Goal: Information Seeking & Learning: Learn about a topic

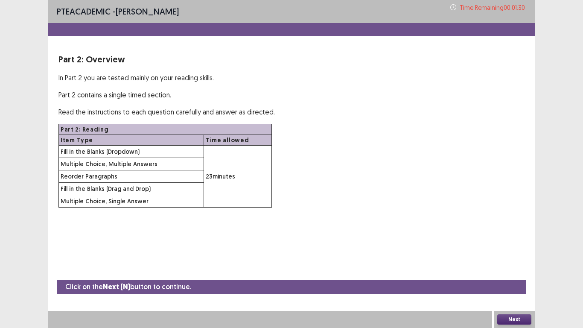
click at [517, 320] on button "Next" at bounding box center [514, 319] width 34 height 10
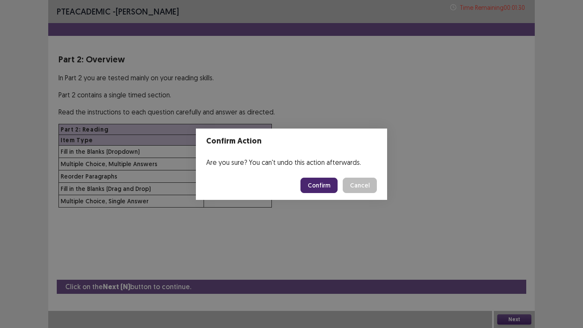
click at [325, 188] on button "Confirm" at bounding box center [319, 185] width 37 height 15
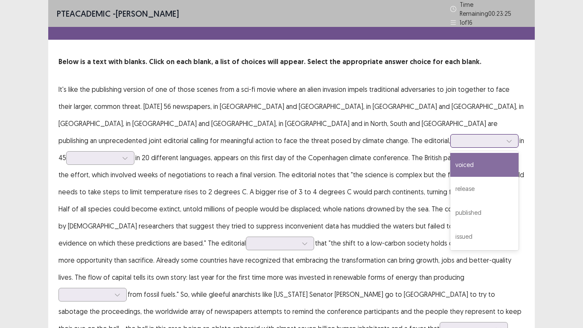
click at [506, 138] on icon at bounding box center [509, 141] width 6 height 6
click at [450, 159] on div "voiced" at bounding box center [484, 165] width 68 height 24
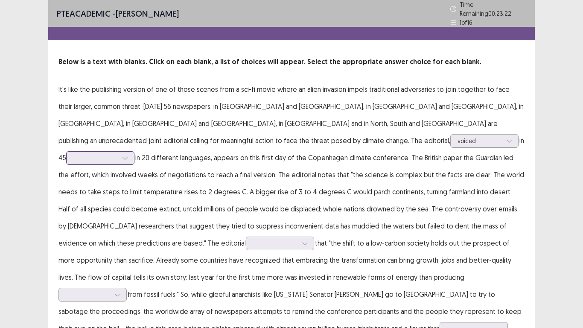
click at [131, 152] on div at bounding box center [125, 158] width 13 height 13
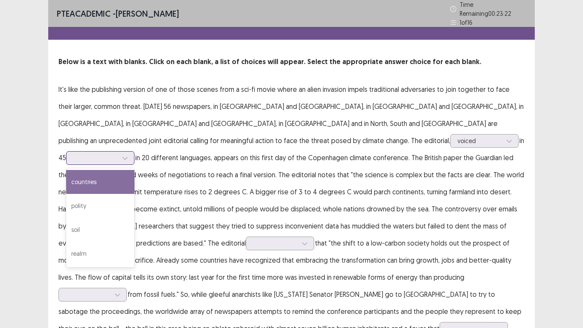
click at [134, 170] on div "countries" at bounding box center [100, 182] width 68 height 24
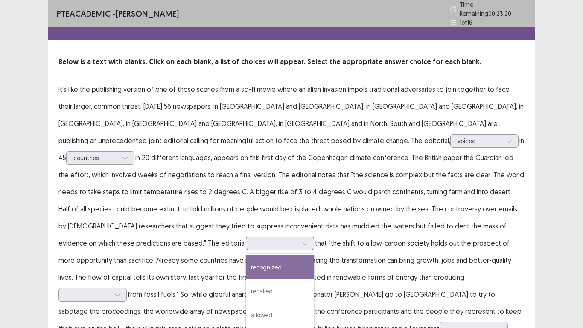
click at [295, 239] on div at bounding box center [275, 243] width 44 height 8
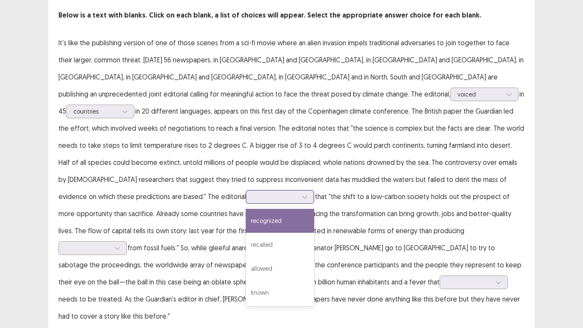
click at [267, 257] on div "allowed" at bounding box center [280, 269] width 68 height 24
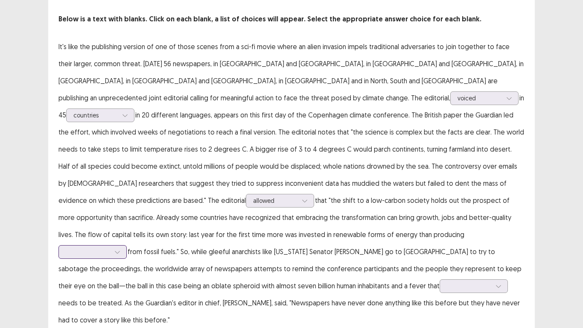
click at [120, 249] on icon at bounding box center [117, 252] width 6 height 6
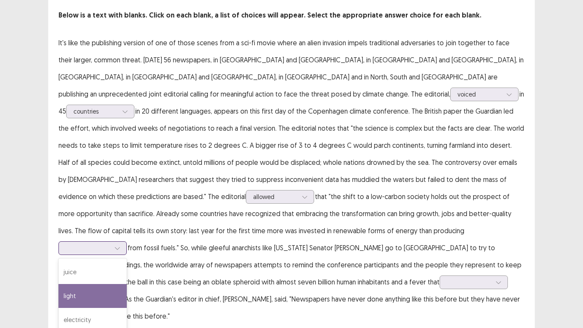
click at [127, 308] on div "electricity" at bounding box center [92, 320] width 68 height 24
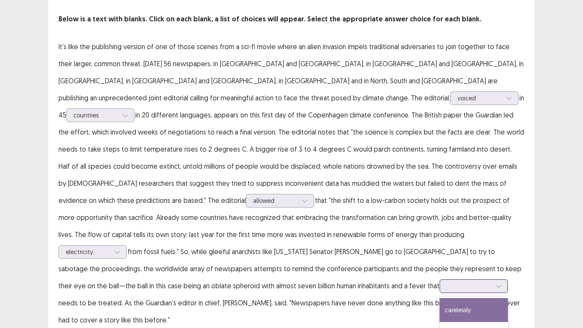
click at [440, 279] on div "4 results available. Use Up and Down to choose options, press Enter to select t…" at bounding box center [474, 286] width 68 height 14
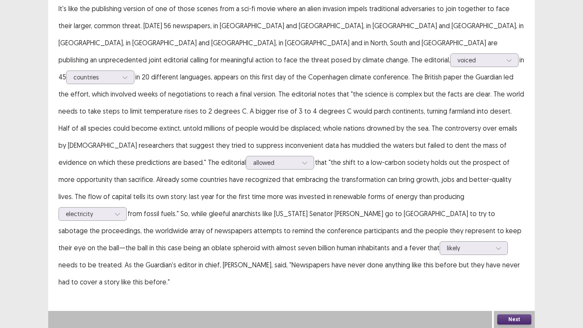
click at [517, 318] on button "Next" at bounding box center [514, 319] width 34 height 10
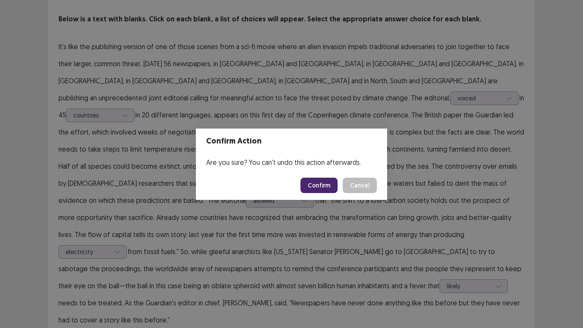
click at [330, 184] on button "Confirm" at bounding box center [319, 185] width 37 height 15
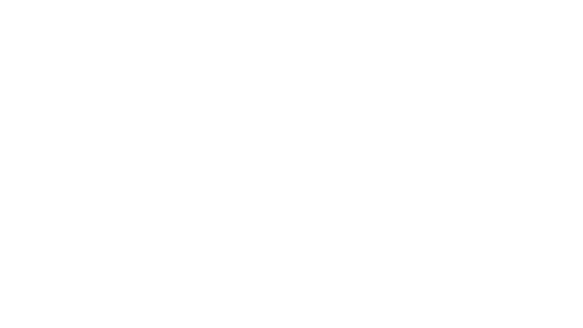
scroll to position [0, 0]
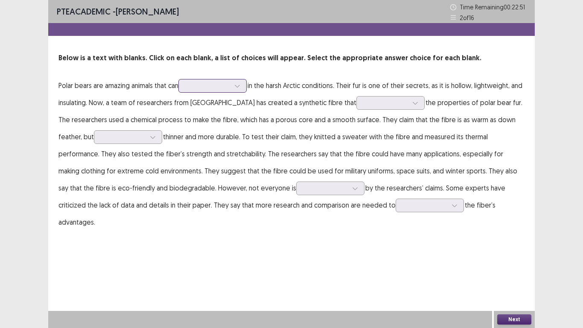
click at [226, 87] on div at bounding box center [208, 86] width 44 height 8
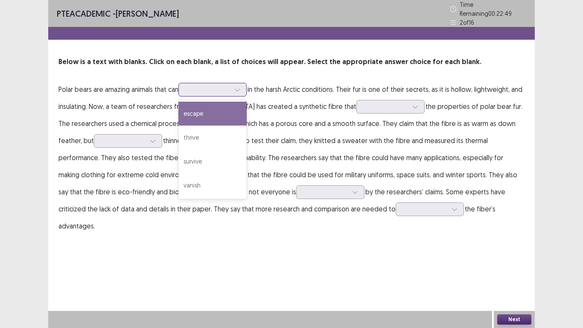
click at [204, 157] on div "survive" at bounding box center [212, 161] width 68 height 24
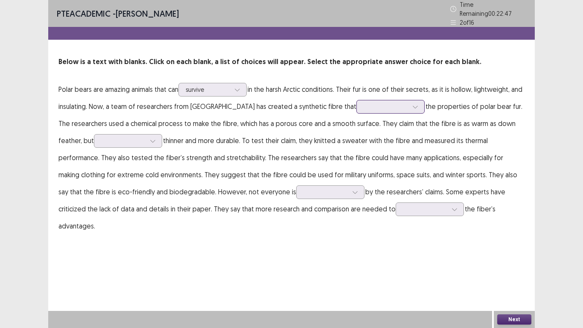
click at [412, 105] on icon at bounding box center [415, 107] width 6 height 6
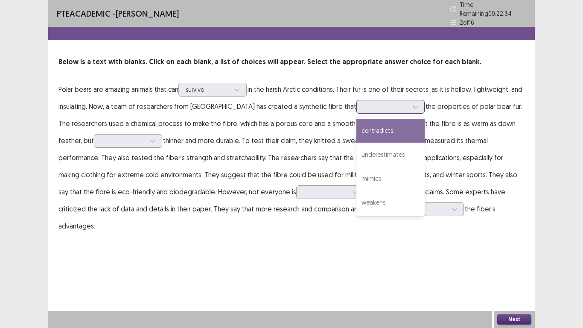
click at [356, 128] on div "contradicts" at bounding box center [390, 131] width 68 height 24
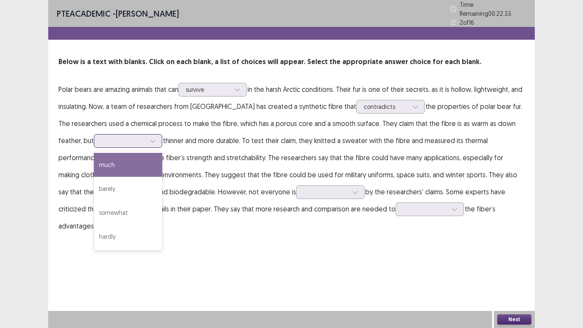
click at [101, 138] on div at bounding box center [123, 141] width 44 height 8
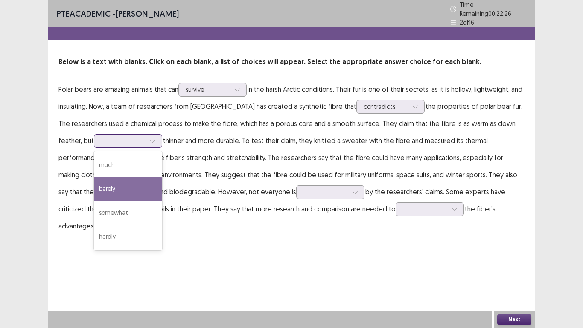
click at [94, 161] on div "much" at bounding box center [128, 165] width 68 height 24
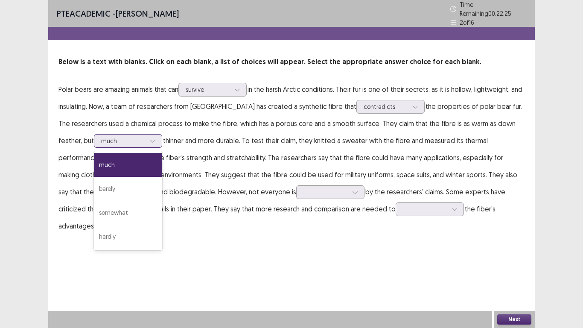
click at [150, 138] on icon at bounding box center [153, 141] width 6 height 6
click at [94, 232] on div "hardly" at bounding box center [128, 237] width 68 height 24
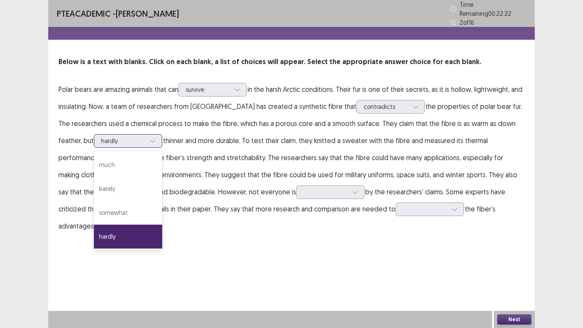
click at [150, 138] on icon at bounding box center [153, 141] width 6 height 6
click at [97, 185] on div "barely" at bounding box center [128, 189] width 68 height 24
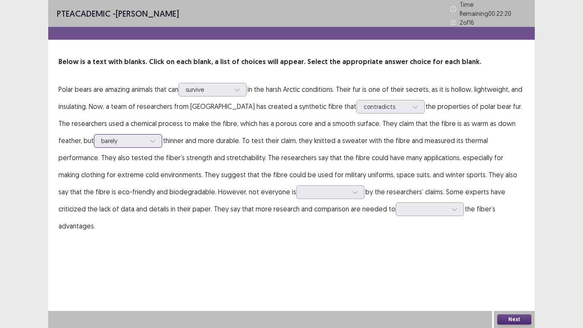
click at [150, 138] on icon at bounding box center [153, 141] width 6 height 6
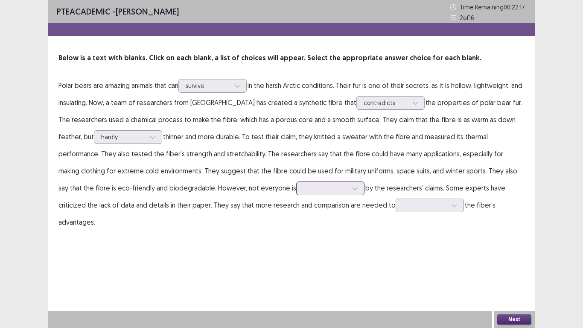
click at [352, 189] on icon at bounding box center [355, 188] width 6 height 6
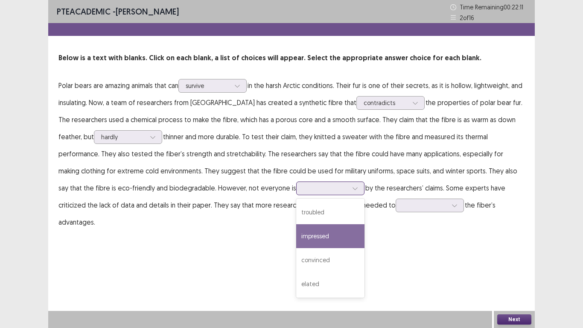
click at [296, 234] on div "impressed" at bounding box center [330, 236] width 68 height 24
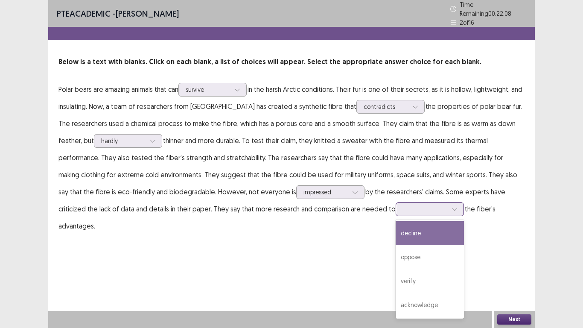
click at [452, 208] on icon at bounding box center [455, 209] width 6 height 6
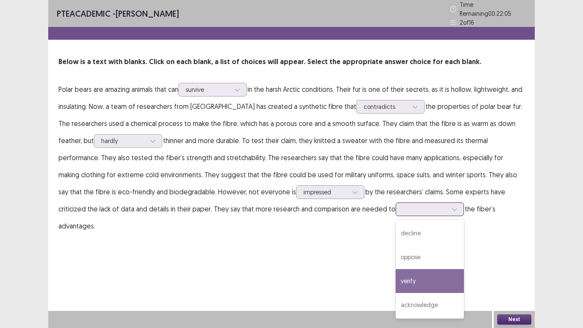
click at [396, 276] on div "verify" at bounding box center [430, 281] width 68 height 24
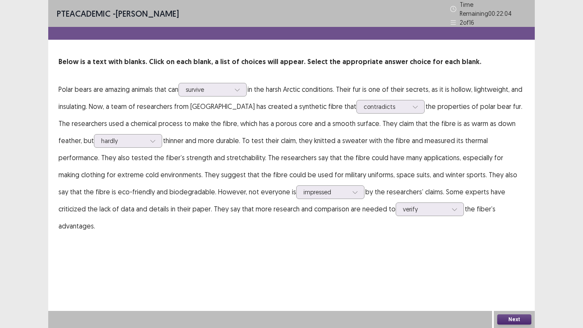
click at [508, 316] on button "Next" at bounding box center [514, 319] width 34 height 10
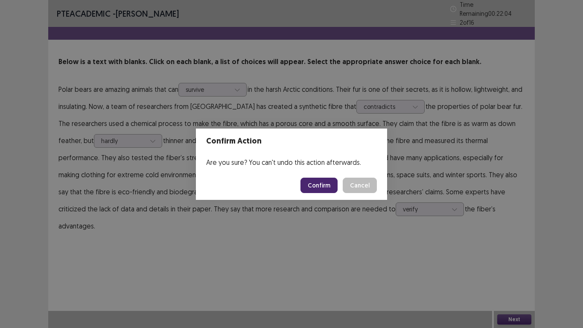
click at [315, 181] on button "Confirm" at bounding box center [319, 185] width 37 height 15
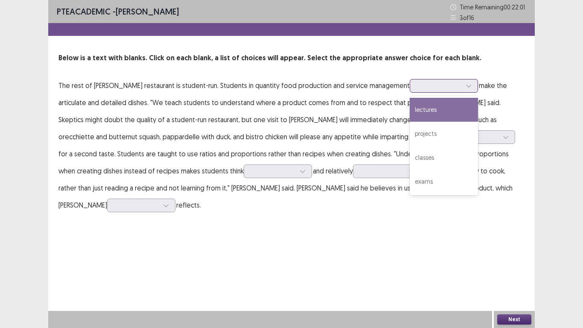
click at [417, 86] on div at bounding box center [439, 86] width 44 height 8
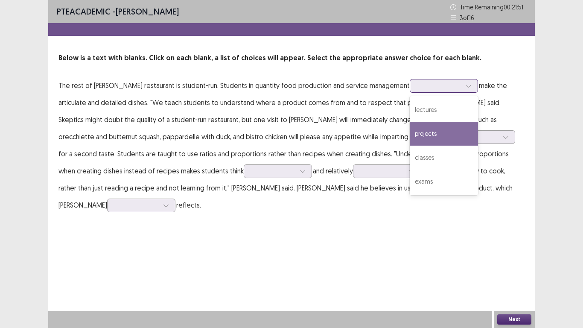
click at [410, 133] on div "projects" at bounding box center [444, 134] width 68 height 24
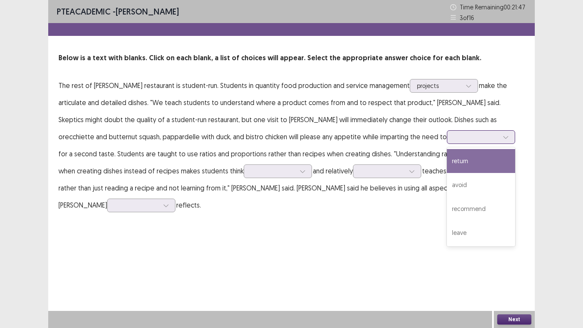
click at [503, 137] on icon at bounding box center [506, 137] width 6 height 6
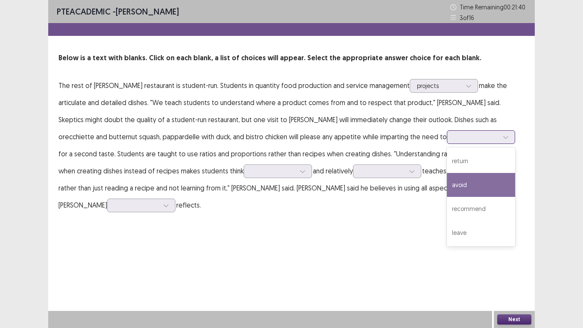
click at [447, 210] on div "recommend" at bounding box center [481, 209] width 68 height 24
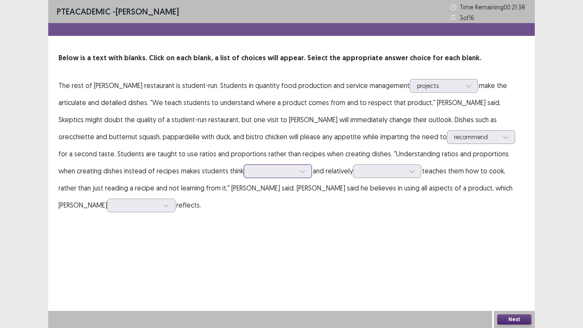
click at [250, 172] on div at bounding box center [273, 171] width 46 height 10
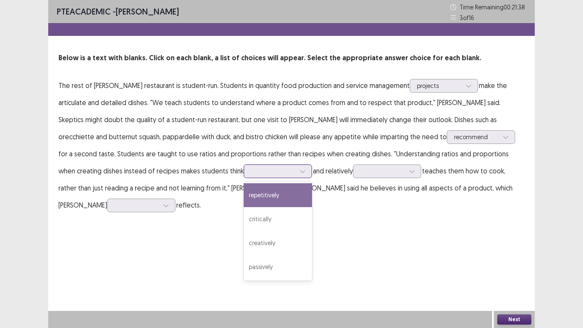
click at [244, 194] on div "repetitively" at bounding box center [278, 195] width 68 height 24
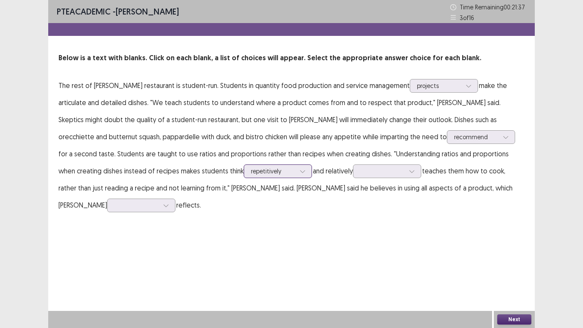
click at [300, 173] on icon at bounding box center [303, 171] width 6 height 6
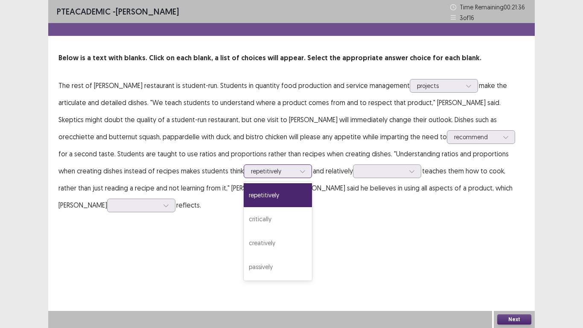
click at [244, 242] on div "creatively" at bounding box center [278, 243] width 68 height 24
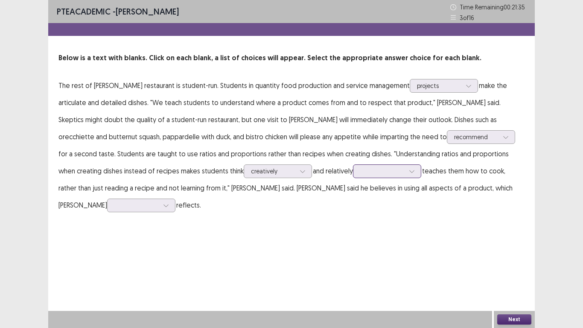
click at [406, 172] on div at bounding box center [412, 171] width 13 height 13
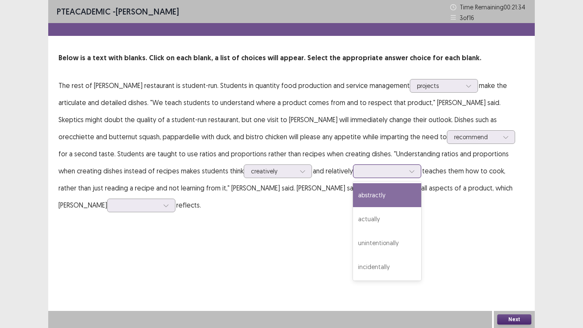
click at [353, 220] on div "actually" at bounding box center [387, 219] width 68 height 24
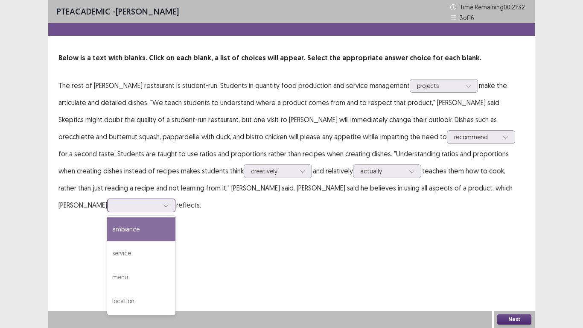
click at [172, 199] on div at bounding box center [166, 205] width 13 height 13
click at [175, 265] on div "menu" at bounding box center [141, 277] width 68 height 24
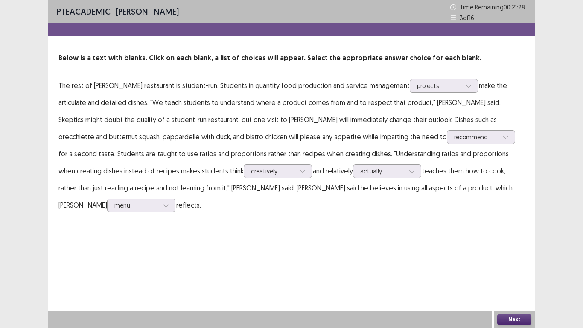
click at [517, 321] on button "Next" at bounding box center [514, 319] width 34 height 10
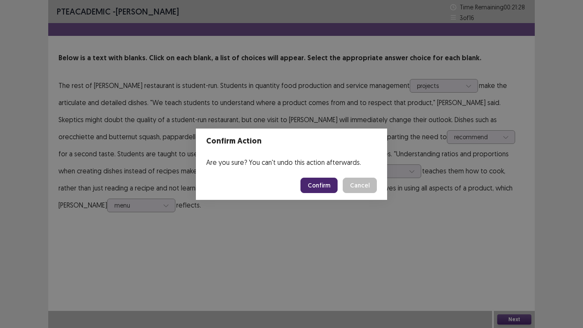
click at [325, 185] on button "Confirm" at bounding box center [319, 185] width 37 height 15
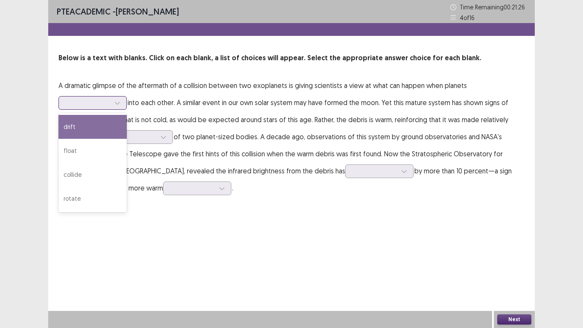
click at [116, 101] on icon at bounding box center [117, 103] width 6 height 6
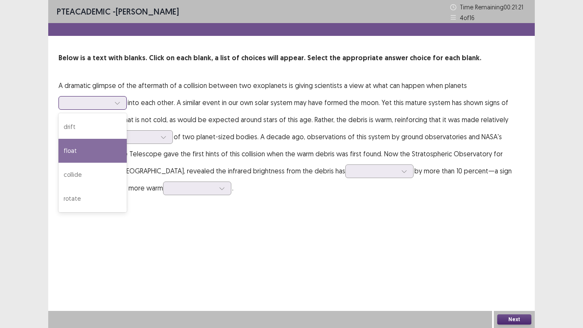
click at [75, 199] on div "rotate" at bounding box center [92, 199] width 68 height 24
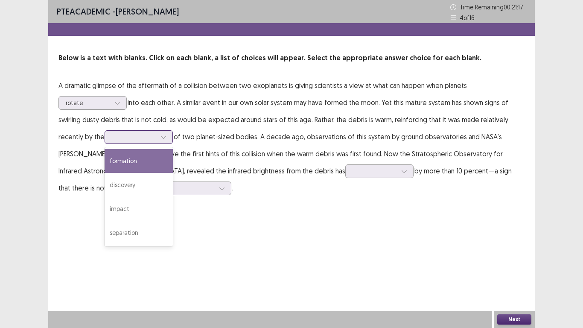
click at [161, 138] on icon at bounding box center [164, 137] width 6 height 6
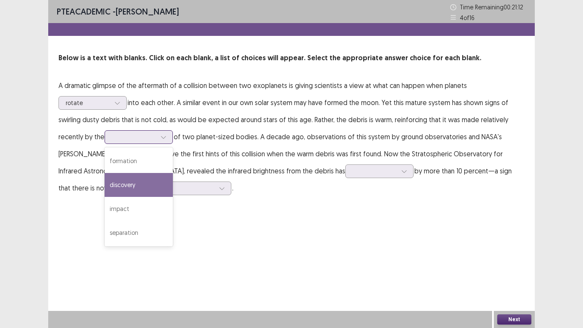
click at [131, 236] on div "separation" at bounding box center [139, 233] width 68 height 24
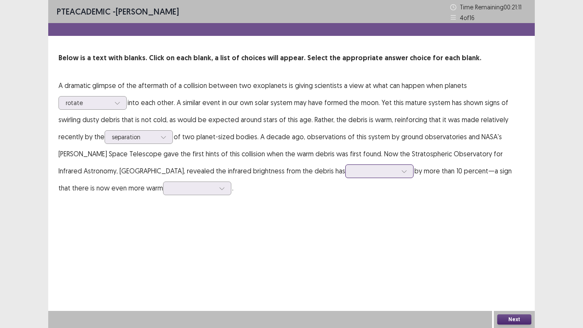
click at [353, 171] on div at bounding box center [375, 171] width 44 height 8
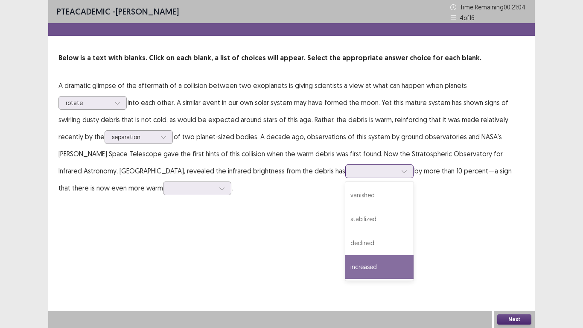
click at [345, 266] on div "increased" at bounding box center [379, 267] width 68 height 24
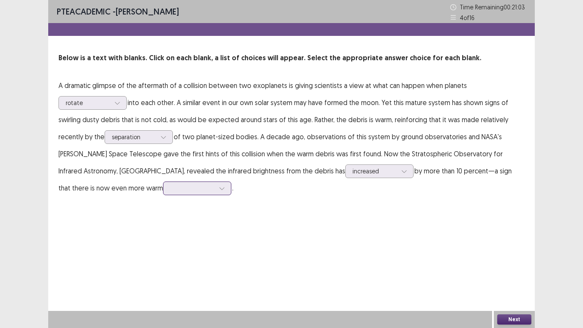
click at [216, 193] on div at bounding box center [222, 188] width 13 height 13
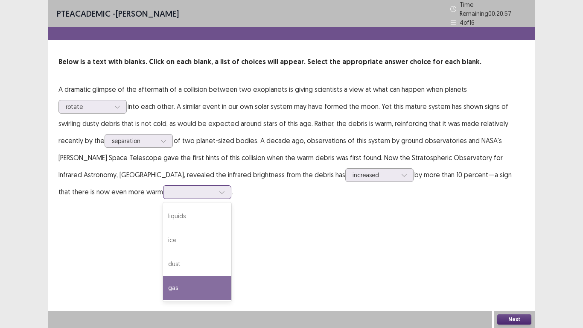
click at [163, 280] on div "gas" at bounding box center [197, 288] width 68 height 24
click at [513, 317] on button "Next" at bounding box center [514, 319] width 34 height 10
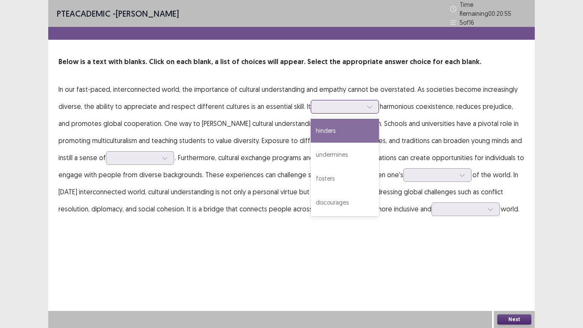
click at [367, 104] on icon at bounding box center [370, 107] width 6 height 6
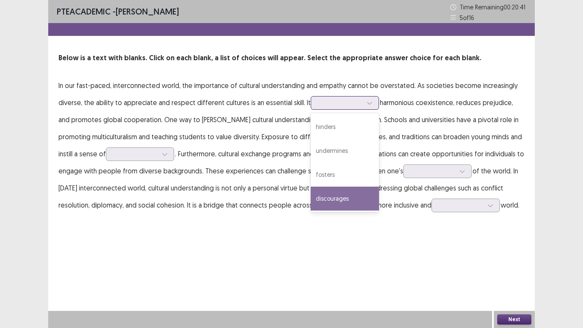
click at [323, 172] on div "fosters" at bounding box center [345, 175] width 68 height 24
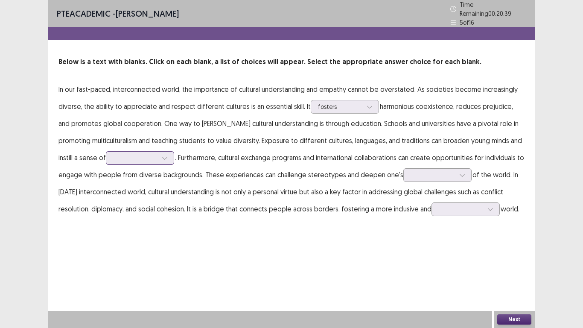
click at [162, 155] on icon at bounding box center [165, 158] width 6 height 6
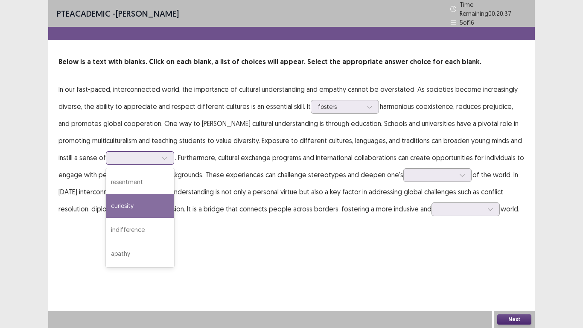
click at [109, 202] on div "curiosity" at bounding box center [140, 206] width 68 height 24
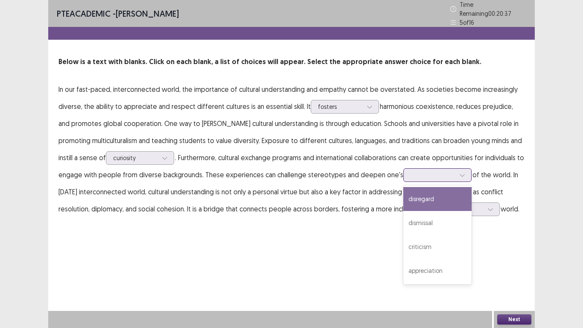
click at [440, 172] on div at bounding box center [433, 175] width 44 height 8
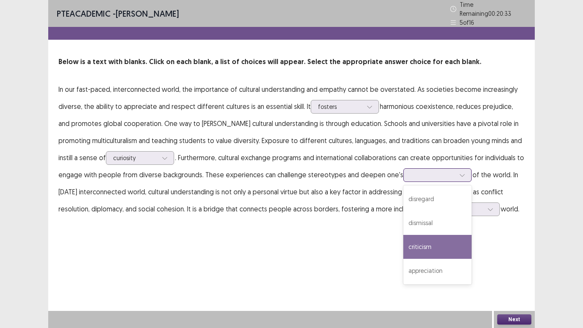
click at [426, 266] on div "appreciation" at bounding box center [437, 271] width 68 height 24
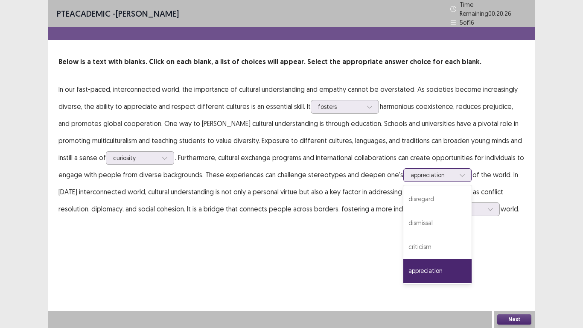
click at [459, 173] on icon at bounding box center [462, 175] width 6 height 6
click at [427, 243] on div "criticism" at bounding box center [437, 247] width 68 height 24
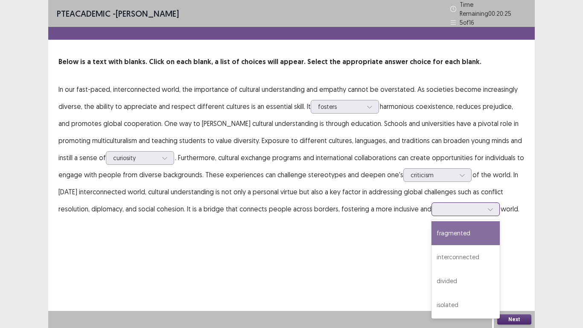
click at [490, 209] on div at bounding box center [490, 209] width 13 height 13
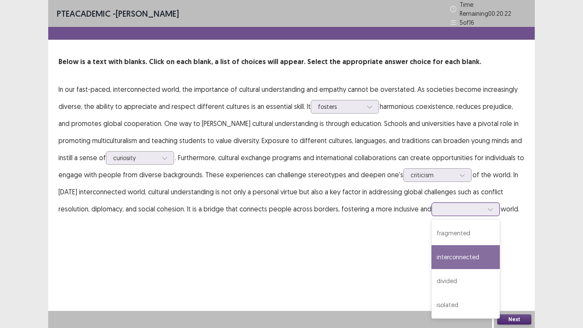
click at [461, 254] on div "interconnected" at bounding box center [466, 257] width 68 height 24
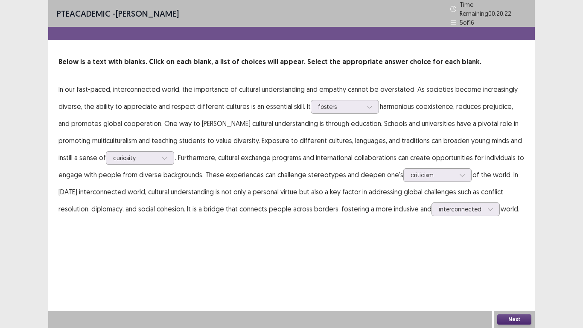
click at [518, 321] on button "Next" at bounding box center [514, 319] width 34 height 10
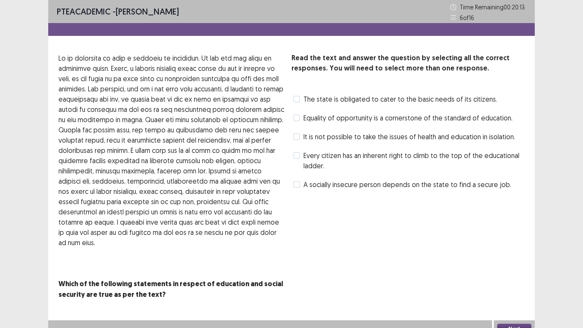
click at [300, 116] on label "Equality of opportunity is a cornerstone of the standard of education." at bounding box center [402, 118] width 219 height 10
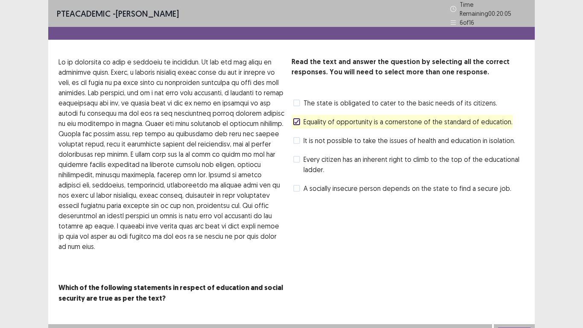
click at [521, 327] on button "Next" at bounding box center [514, 332] width 34 height 10
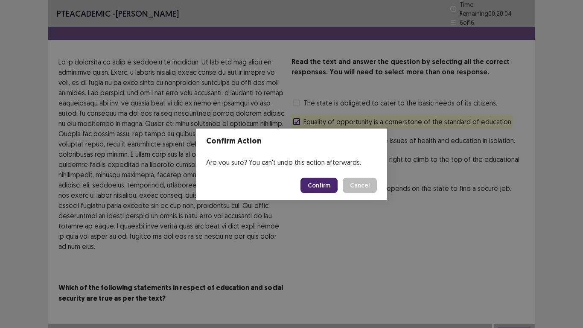
click at [322, 186] on button "Confirm" at bounding box center [319, 185] width 37 height 15
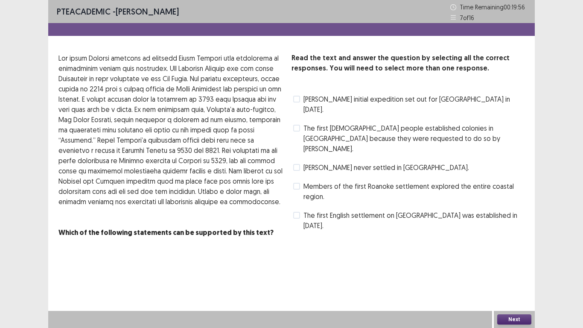
click at [301, 162] on label "Sir Humphrey Gilbert never settled in North America." at bounding box center [381, 167] width 176 height 10
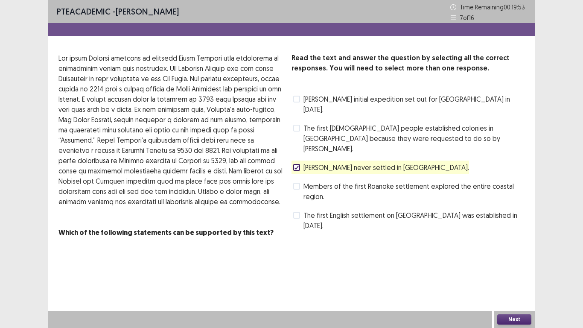
click at [294, 212] on span at bounding box center [296, 215] width 7 height 7
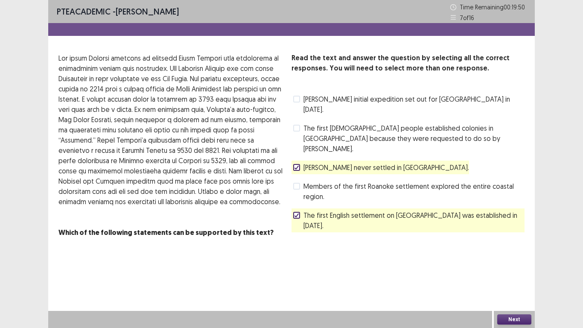
click at [297, 125] on span at bounding box center [296, 128] width 7 height 7
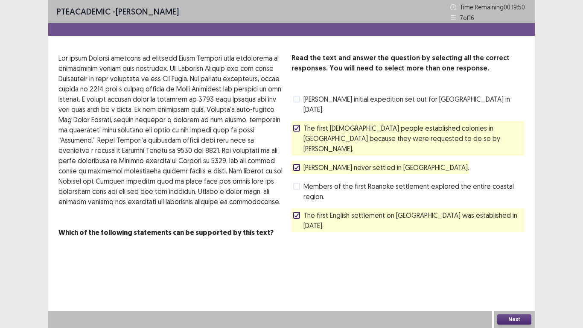
click at [295, 213] on polyline at bounding box center [297, 214] width 4 height 3
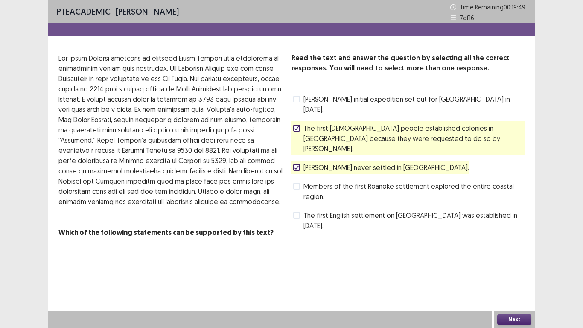
click at [514, 315] on button "Next" at bounding box center [514, 319] width 34 height 10
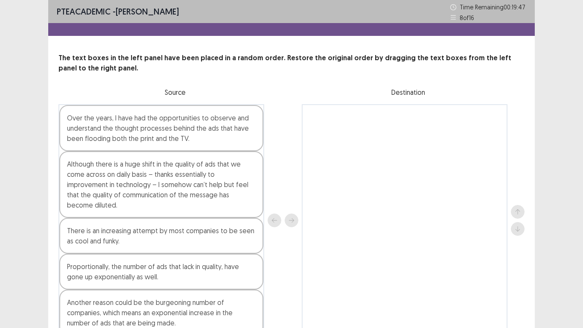
scroll to position [46, 0]
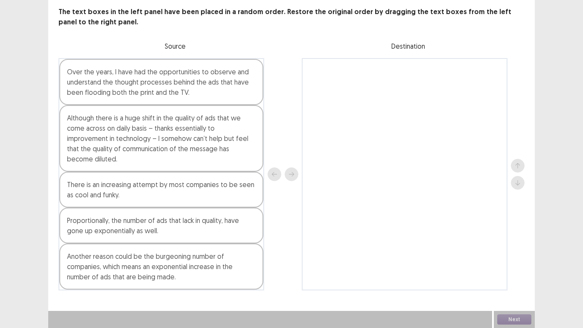
click at [391, 162] on div at bounding box center [405, 174] width 206 height 232
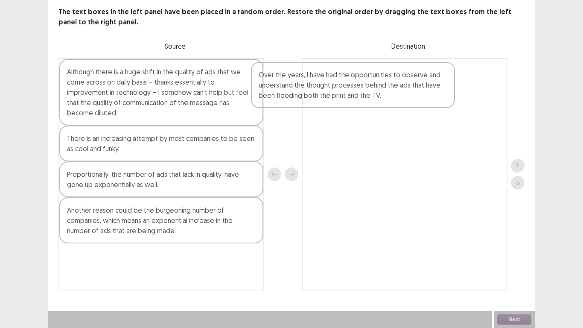
drag, startPoint x: 166, startPoint y: 92, endPoint x: 419, endPoint y: 89, distance: 252.8
click at [419, 89] on div "Over the years, I have had the opportunities to observe and understand the thou…" at bounding box center [291, 174] width 466 height 232
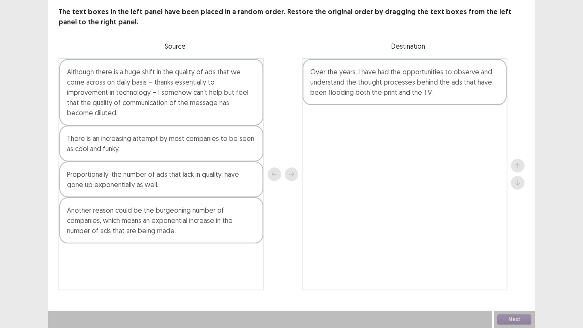
scroll to position [39, 0]
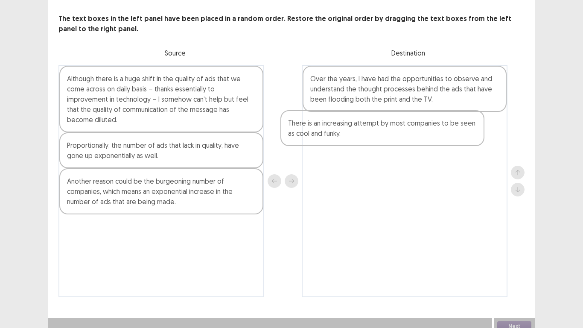
drag, startPoint x: 120, startPoint y: 158, endPoint x: 356, endPoint y: 135, distance: 238.1
click at [356, 135] on div "Although there is a huge shift in the quality of ads that we come across on dai…" at bounding box center [291, 181] width 466 height 232
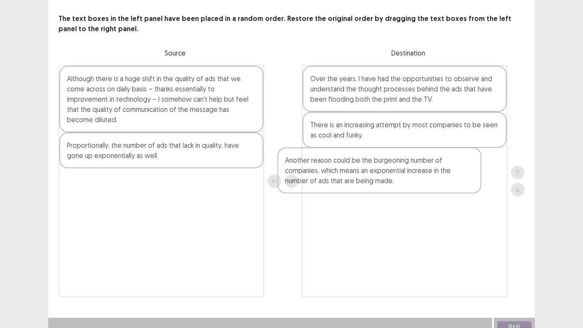
drag, startPoint x: 142, startPoint y: 192, endPoint x: 409, endPoint y: 169, distance: 268.2
click at [409, 169] on div "Although there is a huge shift in the quality of ads that we come across on dai…" at bounding box center [291, 181] width 466 height 232
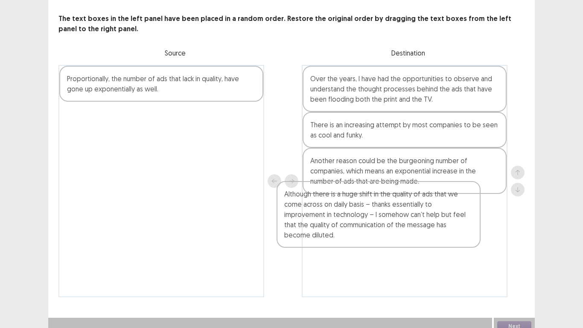
drag, startPoint x: 195, startPoint y: 109, endPoint x: 239, endPoint y: 149, distance: 59.8
click at [440, 238] on div "Although there is a huge shift in the quality of ads that we come across on dai…" at bounding box center [291, 181] width 466 height 232
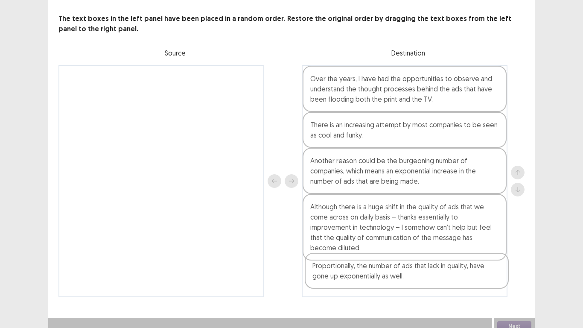
drag, startPoint x: 168, startPoint y: 88, endPoint x: 416, endPoint y: 282, distance: 315.1
click at [416, 282] on div "Proportionally, the number of ads that lack in quality, have gone up exponentia…" at bounding box center [291, 181] width 466 height 232
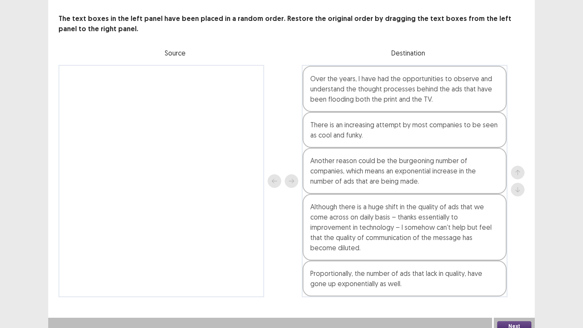
click at [523, 321] on button "Next" at bounding box center [514, 326] width 34 height 10
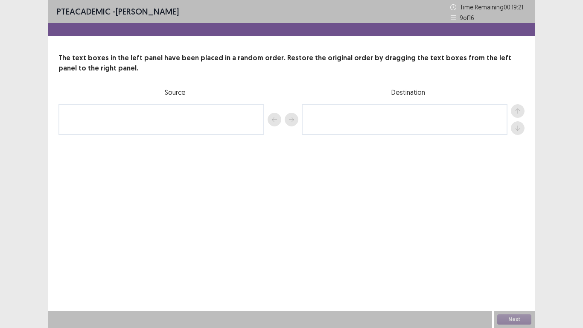
scroll to position [0, 0]
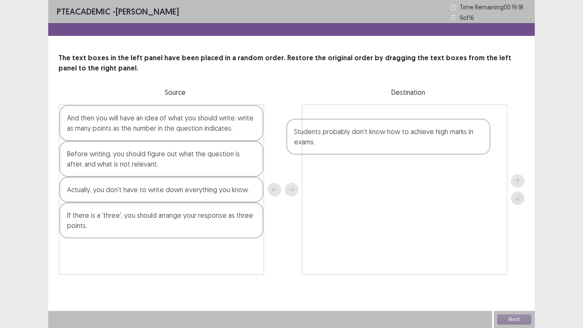
drag, startPoint x: 177, startPoint y: 251, endPoint x: 421, endPoint y: 130, distance: 272.3
click at [421, 130] on div "And then you will have an idea of what you should write: write as many points a…" at bounding box center [291, 189] width 466 height 171
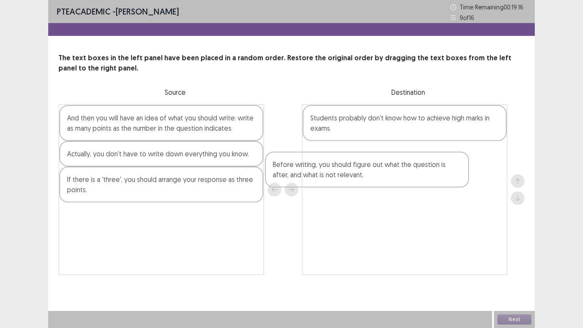
drag, startPoint x: 172, startPoint y: 170, endPoint x: 403, endPoint y: 169, distance: 230.1
click at [403, 169] on div "And then you will have an idea of what you should write: write as many points a…" at bounding box center [291, 189] width 466 height 171
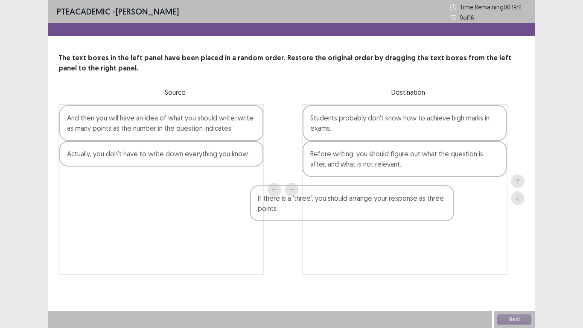
drag, startPoint x: 186, startPoint y: 194, endPoint x: 431, endPoint y: 210, distance: 246.0
click at [431, 210] on div "And then you will have an idea of what you should write: write as many points a…" at bounding box center [291, 189] width 466 height 171
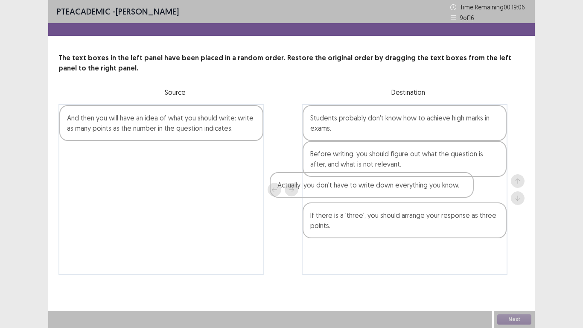
drag, startPoint x: 182, startPoint y: 154, endPoint x: 452, endPoint y: 192, distance: 272.5
click at [452, 192] on div "And then you will have an idea of what you should write: write as many points a…" at bounding box center [291, 189] width 466 height 171
click at [413, 152] on div "Students probably don't know how to achieve high marks in exams. Before writing…" at bounding box center [405, 189] width 206 height 171
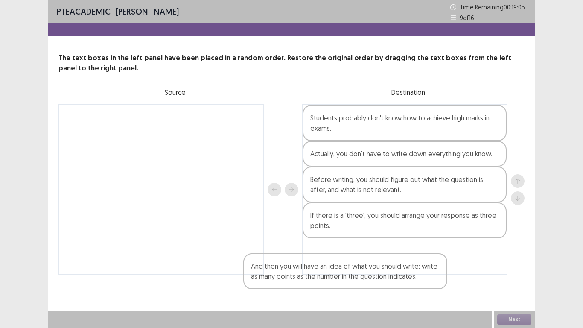
drag, startPoint x: 240, startPoint y: 179, endPoint x: 441, endPoint y: 271, distance: 221.0
click at [441, 271] on div "And then you will have an idea of what you should write: write as many points a…" at bounding box center [291, 189] width 466 height 171
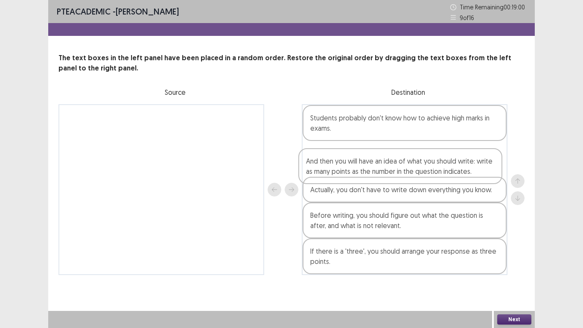
drag, startPoint x: 461, startPoint y: 262, endPoint x: 457, endPoint y: 156, distance: 105.5
click at [457, 156] on div "Students probably don't know how to achieve high marks in exams. Actually, you …" at bounding box center [405, 189] width 206 height 171
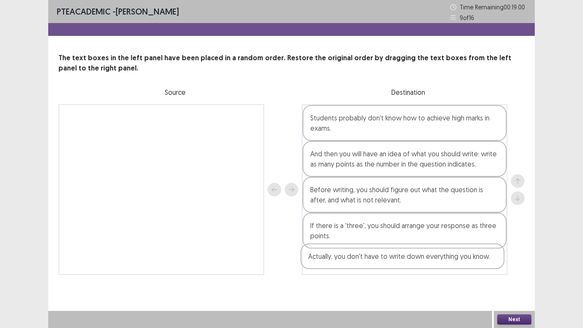
drag, startPoint x: 444, startPoint y: 195, endPoint x: 441, endPoint y: 260, distance: 65.8
click at [441, 260] on div "Students probably don't know how to achieve high marks in exams. And then you w…" at bounding box center [405, 189] width 206 height 171
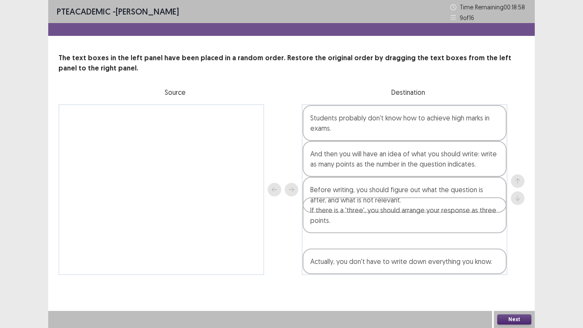
drag, startPoint x: 377, startPoint y: 207, endPoint x: 379, endPoint y: 191, distance: 16.8
click at [379, 191] on div "Students probably don't know how to achieve high marks in exams. And then you w…" at bounding box center [405, 189] width 206 height 171
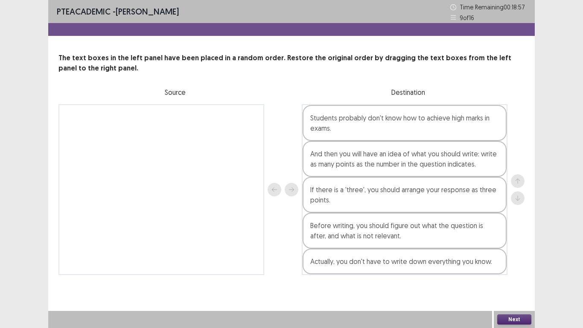
click at [511, 321] on button "Next" at bounding box center [514, 319] width 34 height 10
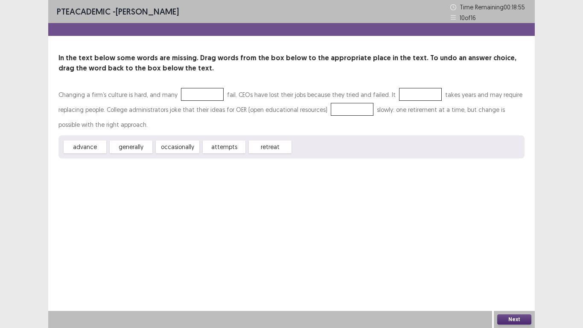
drag, startPoint x: 224, startPoint y: 148, endPoint x: 199, endPoint y: 90, distance: 63.3
click at [199, 90] on div "Changing a firm’s culture is hard, and many fail. CEOs have lost their jobs bec…" at bounding box center [291, 122] width 466 height 71
drag, startPoint x: 220, startPoint y: 146, endPoint x: 193, endPoint y: 91, distance: 62.1
click at [193, 91] on div "Changing a firm’s culture is hard, and many fail. CEOs have lost their jobs bec…" at bounding box center [291, 122] width 466 height 71
drag, startPoint x: 212, startPoint y: 137, endPoint x: 244, endPoint y: 120, distance: 35.7
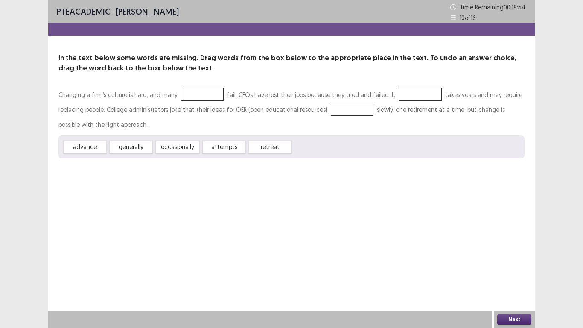
click at [184, 92] on div "Changing a firm’s culture is hard, and many fail. CEOs have lost their jobs bec…" at bounding box center [291, 122] width 466 height 71
click at [355, 165] on div "PTE academic - senthilkumar veeran Time Remaining 00 : 18 : 54 10 of 16 In the …" at bounding box center [291, 87] width 487 height 175
drag, startPoint x: 228, startPoint y: 148, endPoint x: 197, endPoint y: 92, distance: 64.0
click at [197, 92] on div "Changing a firm’s culture is hard, and many fail. CEOs have lost their jobs bec…" at bounding box center [291, 122] width 466 height 71
drag, startPoint x: 218, startPoint y: 137, endPoint x: 199, endPoint y: 92, distance: 49.4
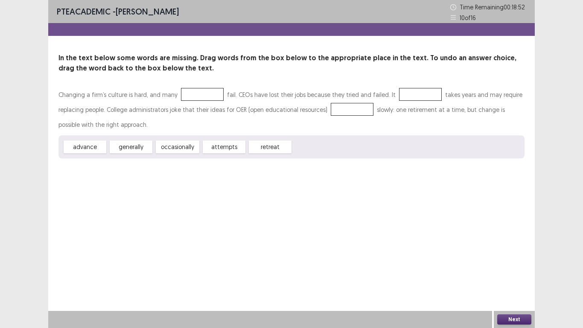
click at [199, 92] on div "Changing a firm’s culture is hard, and many fail. CEOs have lost their jobs bec…" at bounding box center [291, 122] width 466 height 71
drag, startPoint x: 135, startPoint y: 144, endPoint x: 315, endPoint y: 113, distance: 182.1
click at [315, 113] on div "Changing a firm’s culture is hard, and many fail. CEOs have lost their jobs bec…" at bounding box center [291, 122] width 466 height 71
click at [280, 188] on div "PTE academic - senthilkumar veeran Time Remaining 00 : 18 : 52 10 of 16 In the …" at bounding box center [291, 164] width 487 height 328
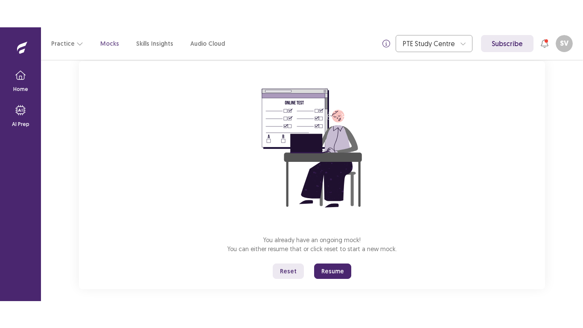
scroll to position [64, 0]
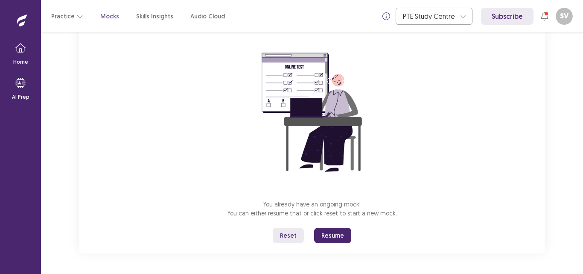
click at [338, 234] on button "Resume" at bounding box center [332, 235] width 37 height 15
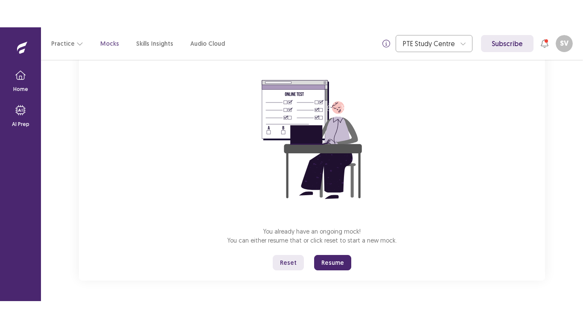
scroll to position [9, 0]
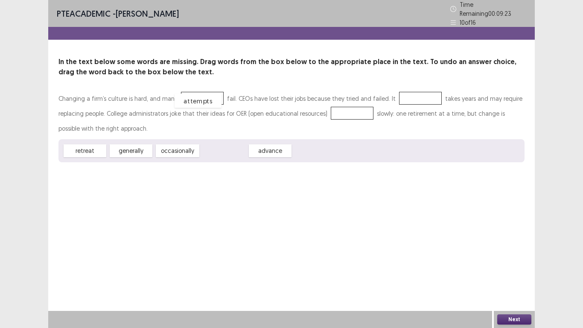
drag, startPoint x: 224, startPoint y: 148, endPoint x: 198, endPoint y: 98, distance: 56.3
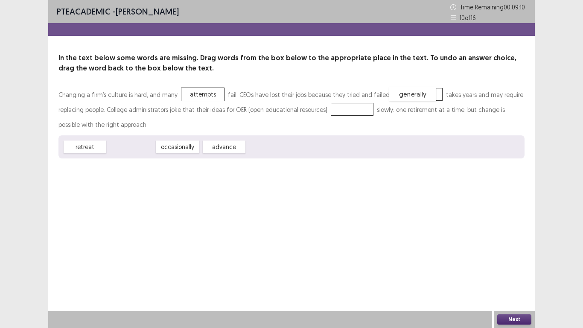
drag, startPoint x: 139, startPoint y: 147, endPoint x: 421, endPoint y: 93, distance: 287.7
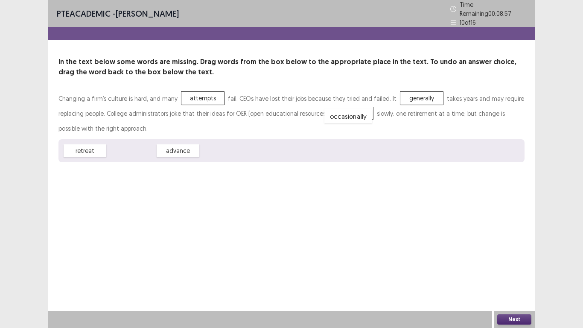
drag, startPoint x: 137, startPoint y: 146, endPoint x: 353, endPoint y: 110, distance: 219.1
click at [505, 273] on button "Next" at bounding box center [514, 319] width 34 height 10
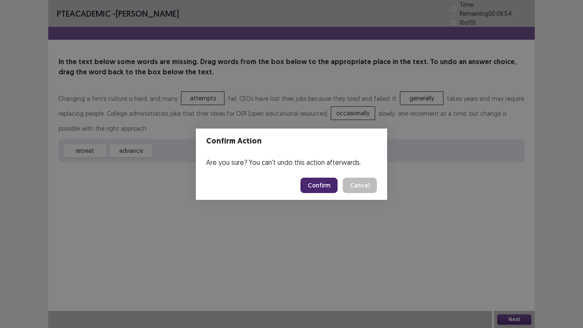
click at [320, 183] on button "Confirm" at bounding box center [319, 185] width 37 height 15
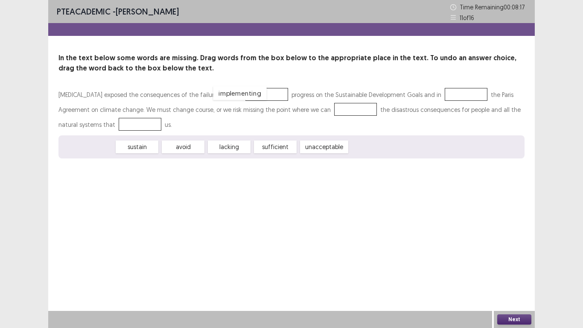
drag, startPoint x: 92, startPoint y: 149, endPoint x: 245, endPoint y: 94, distance: 162.2
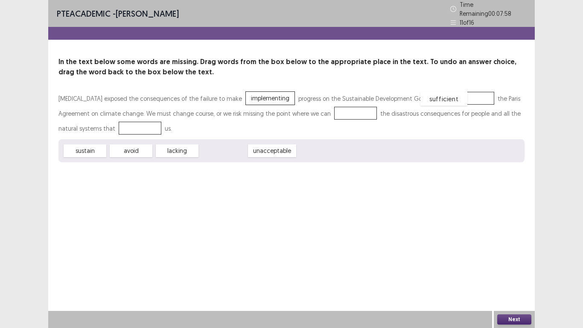
drag, startPoint x: 216, startPoint y: 149, endPoint x: 437, endPoint y: 96, distance: 226.8
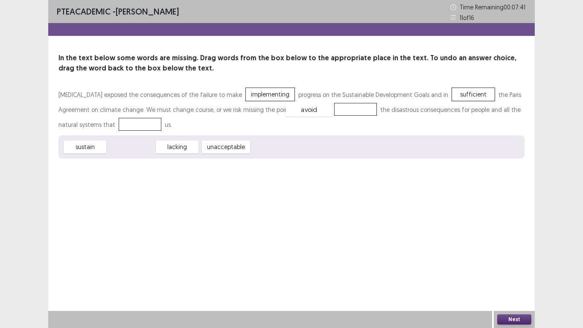
drag, startPoint x: 140, startPoint y: 146, endPoint x: 318, endPoint y: 109, distance: 181.9
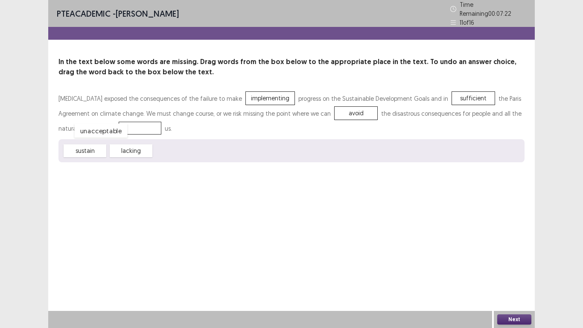
drag, startPoint x: 178, startPoint y: 151, endPoint x: 99, endPoint y: 131, distance: 81.5
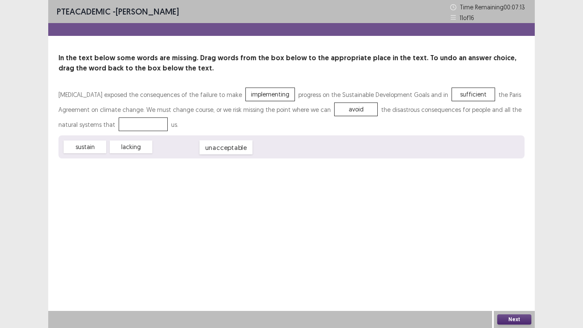
drag, startPoint x: 105, startPoint y: 126, endPoint x: 184, endPoint y: 147, distance: 82.2
drag, startPoint x: 98, startPoint y: 151, endPoint x: 111, endPoint y: 128, distance: 26.4
click at [516, 273] on button "Next" at bounding box center [514, 319] width 34 height 10
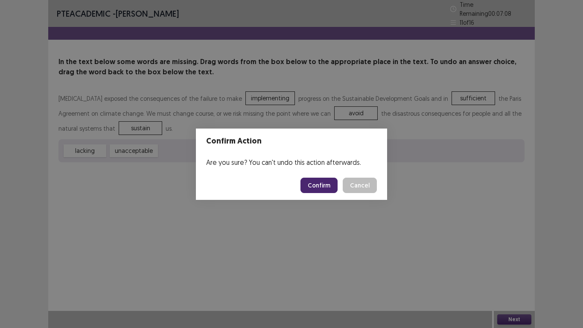
click at [327, 182] on button "Confirm" at bounding box center [319, 185] width 37 height 15
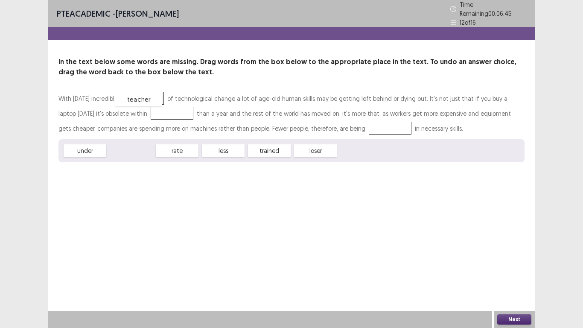
drag, startPoint x: 131, startPoint y: 148, endPoint x: 139, endPoint y: 96, distance: 52.2
drag, startPoint x: 175, startPoint y: 148, endPoint x: 132, endPoint y: 110, distance: 57.2
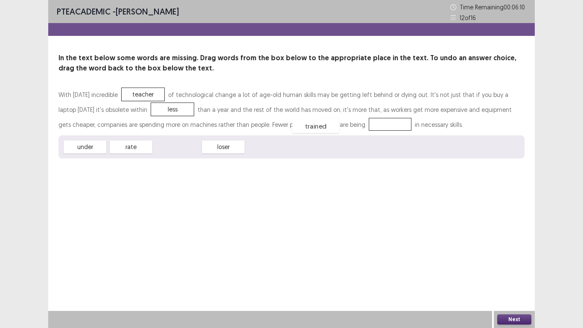
drag, startPoint x: 184, startPoint y: 146, endPoint x: 320, endPoint y: 126, distance: 138.1
click at [506, 273] on div "Next" at bounding box center [514, 319] width 41 height 17
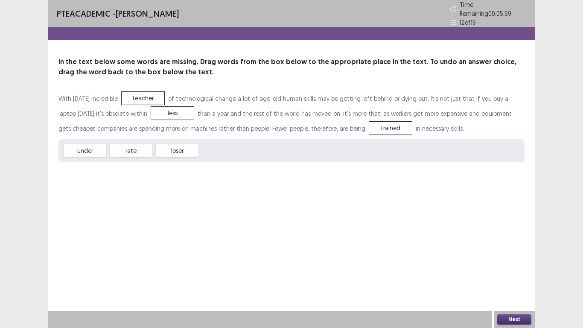
click at [513, 273] on button "Next" at bounding box center [514, 319] width 34 height 10
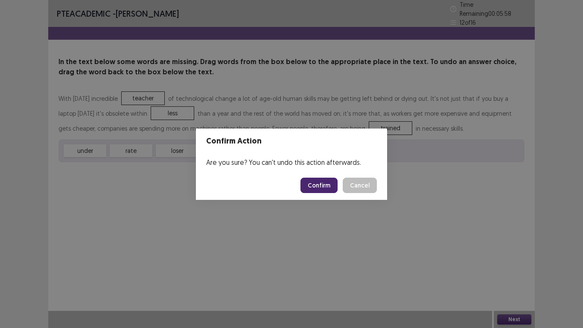
click at [324, 181] on button "Confirm" at bounding box center [319, 185] width 37 height 15
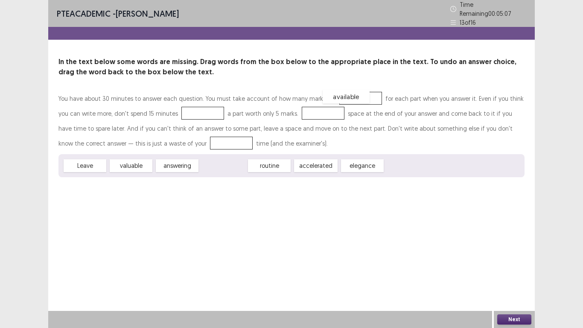
drag, startPoint x: 225, startPoint y: 162, endPoint x: 348, endPoint y: 93, distance: 141.1
drag, startPoint x: 145, startPoint y: 164, endPoint x: 193, endPoint y: 108, distance: 73.9
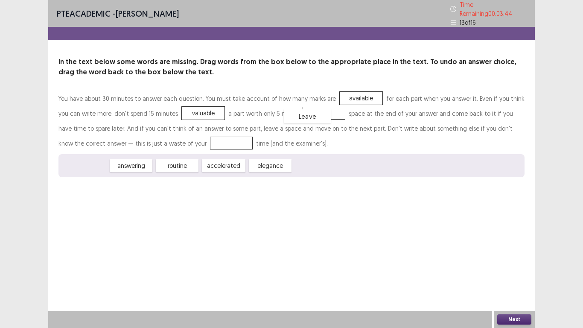
drag, startPoint x: 95, startPoint y: 162, endPoint x: 318, endPoint y: 112, distance: 227.9
drag, startPoint x: 194, startPoint y: 108, endPoint x: 163, endPoint y: 140, distance: 44.1
drag, startPoint x: 88, startPoint y: 162, endPoint x: 193, endPoint y: 111, distance: 117.2
click at [520, 273] on button "Next" at bounding box center [514, 319] width 34 height 10
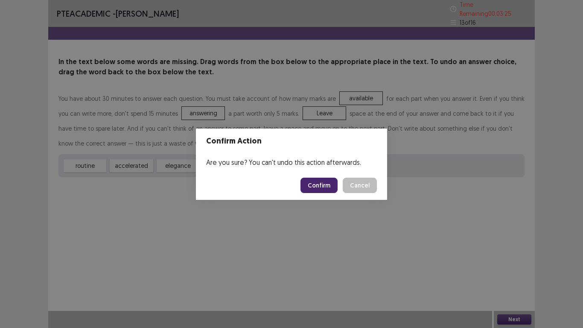
click at [319, 184] on button "Confirm" at bounding box center [319, 185] width 37 height 15
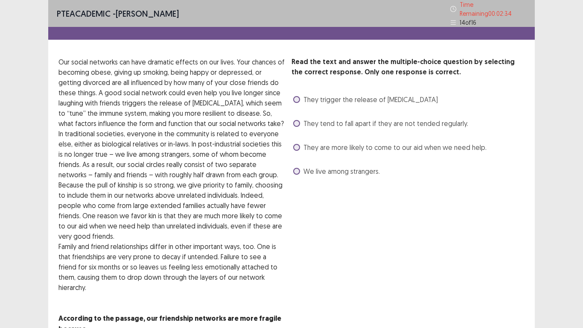
click at [296, 144] on span at bounding box center [296, 147] width 7 height 7
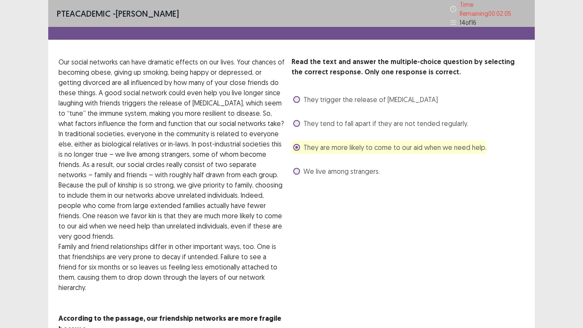
click at [296, 168] on span at bounding box center [296, 171] width 7 height 7
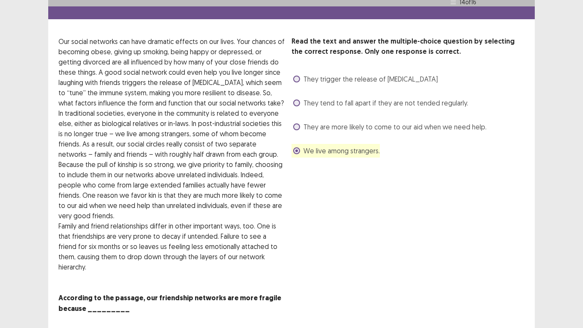
scroll to position [30, 0]
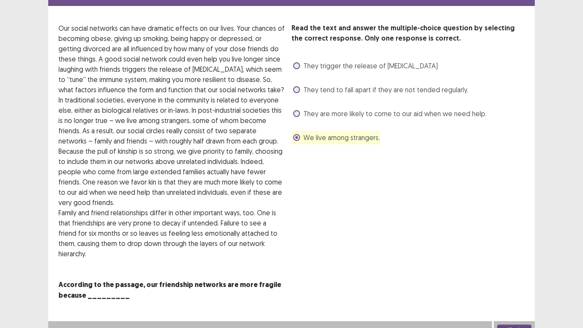
click at [520, 273] on button "Next" at bounding box center [514, 329] width 34 height 10
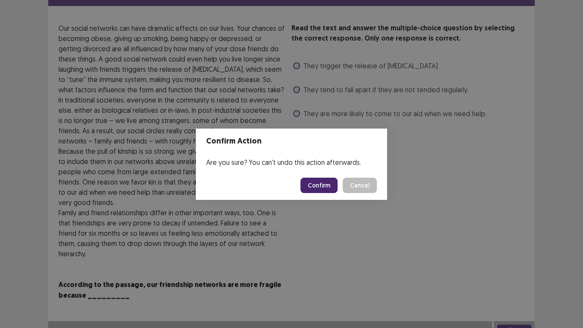
click at [318, 185] on button "Confirm" at bounding box center [319, 185] width 37 height 15
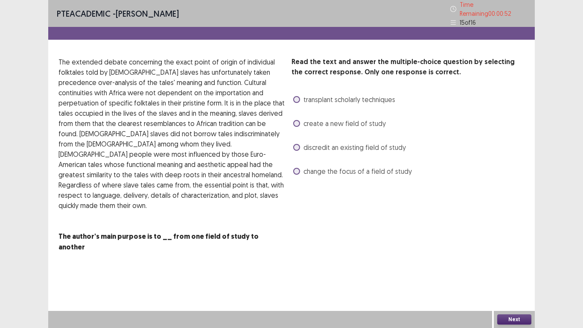
click at [297, 120] on span at bounding box center [296, 123] width 7 height 7
click at [510, 273] on button "Next" at bounding box center [514, 319] width 34 height 10
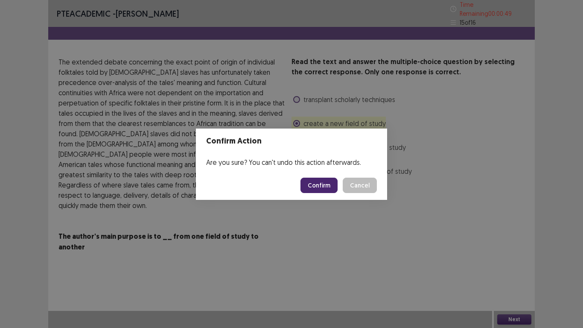
click at [327, 181] on button "Confirm" at bounding box center [319, 185] width 37 height 15
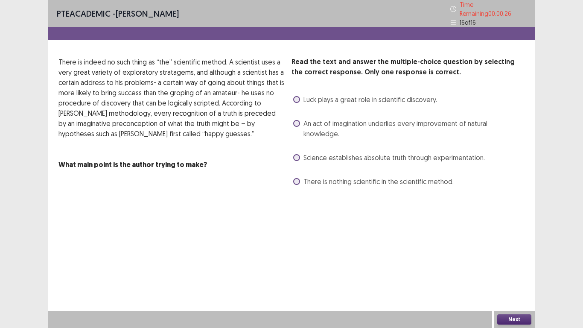
click at [297, 121] on span at bounding box center [296, 123] width 7 height 7
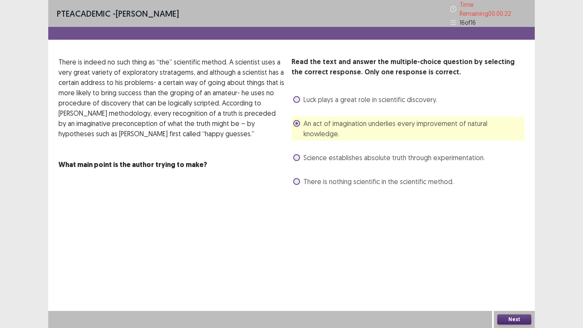
click at [298, 96] on span at bounding box center [296, 99] width 7 height 7
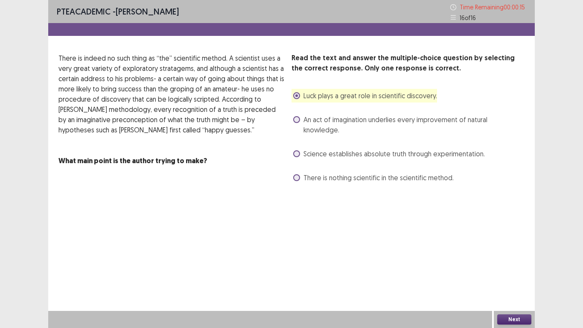
click at [295, 150] on span at bounding box center [296, 153] width 7 height 7
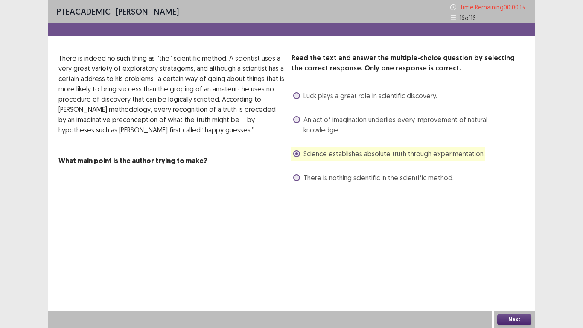
click at [522, 273] on button "Next" at bounding box center [514, 319] width 34 height 10
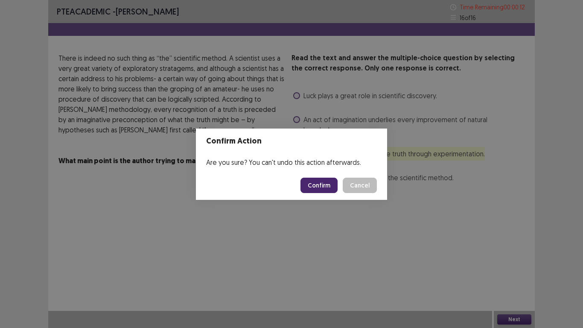
click at [330, 187] on button "Confirm" at bounding box center [319, 185] width 37 height 15
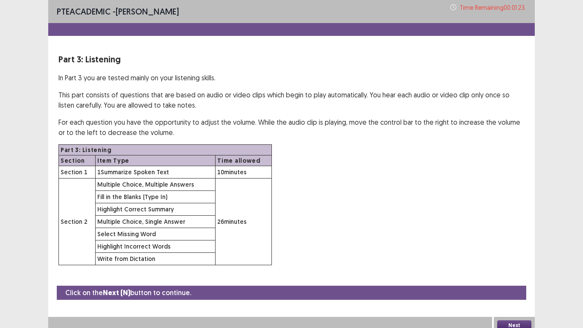
scroll to position [6, 0]
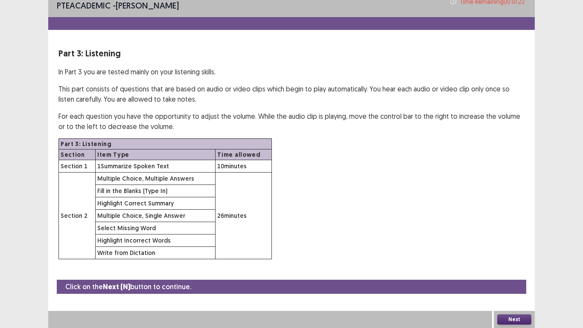
click at [516, 273] on button "Next" at bounding box center [514, 319] width 34 height 10
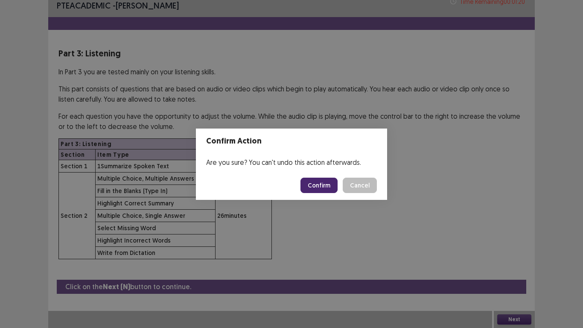
click at [322, 182] on button "Confirm" at bounding box center [319, 185] width 37 height 15
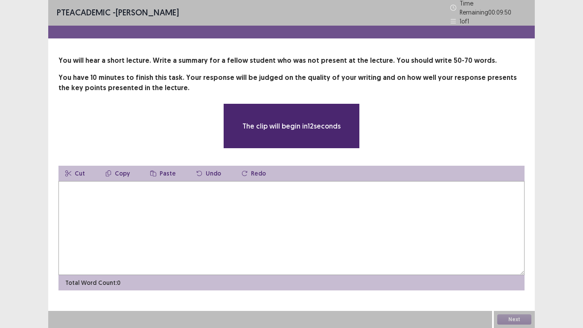
scroll to position [0, 0]
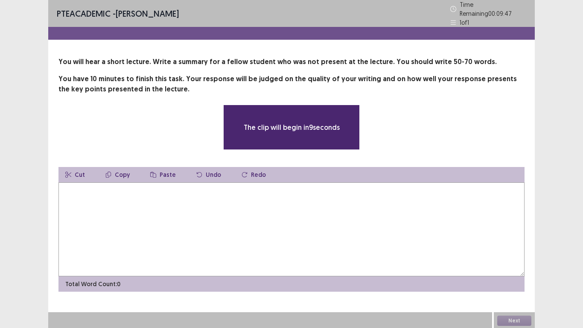
click at [351, 204] on textarea at bounding box center [291, 229] width 466 height 94
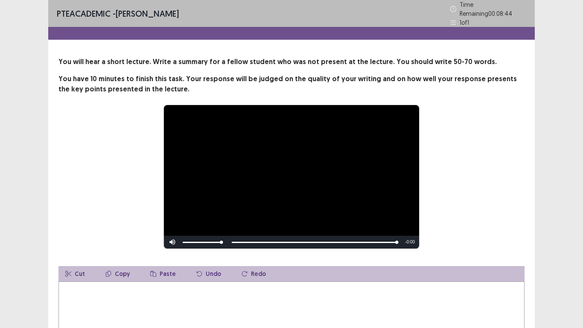
click at [303, 170] on video "Video Player" at bounding box center [291, 176] width 255 height 143
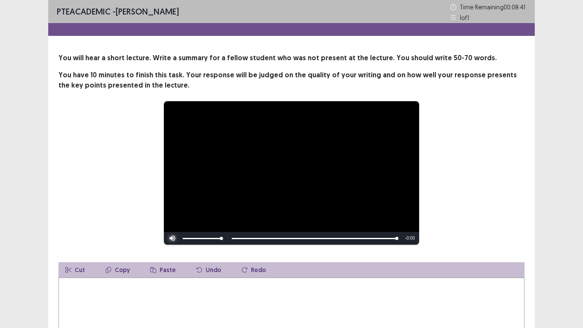
click at [173, 238] on span "Video Player" at bounding box center [172, 238] width 17 height 0
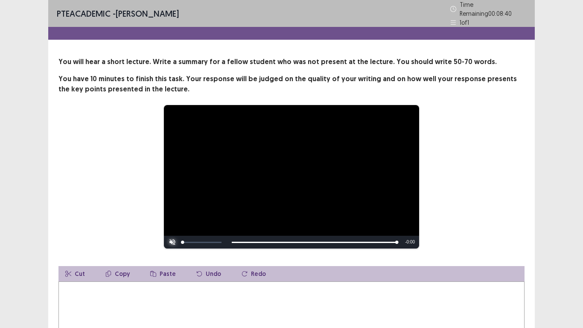
click at [172, 242] on span "Video Player" at bounding box center [172, 242] width 17 height 0
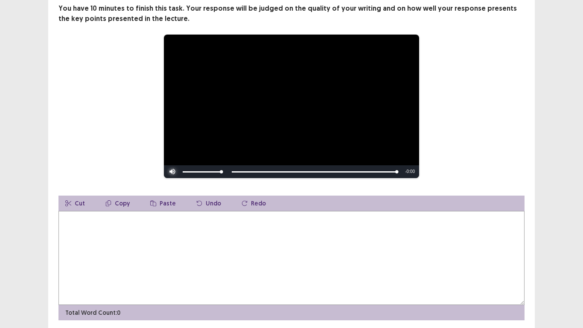
scroll to position [85, 0]
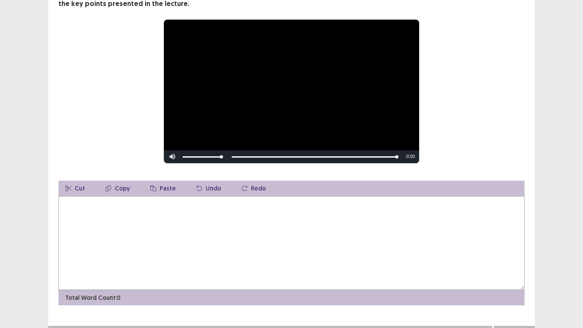
click at [211, 235] on textarea at bounding box center [291, 243] width 466 height 94
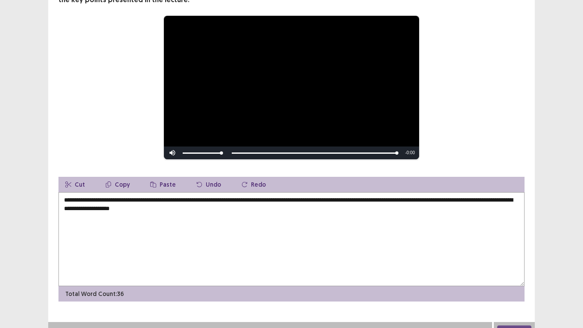
click at [186, 210] on textarea "**********" at bounding box center [291, 239] width 466 height 94
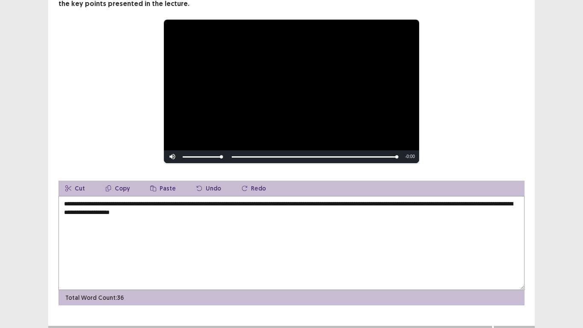
click at [222, 209] on textarea "**********" at bounding box center [291, 243] width 466 height 94
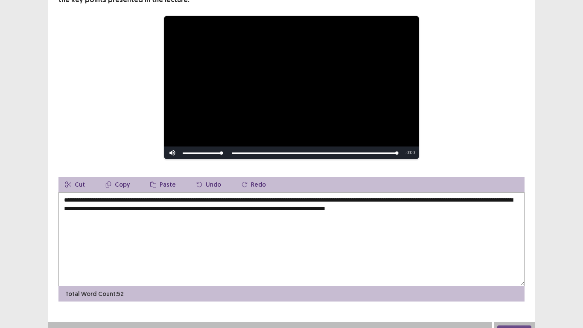
click at [430, 208] on textarea "**********" at bounding box center [291, 239] width 466 height 94
click at [385, 208] on textarea "**********" at bounding box center [291, 239] width 466 height 94
click at [473, 206] on textarea "**********" at bounding box center [291, 239] width 466 height 94
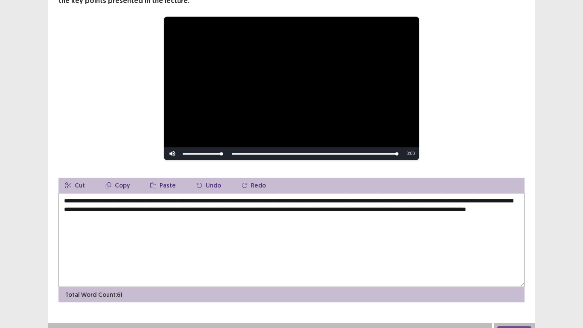
scroll to position [96, 0]
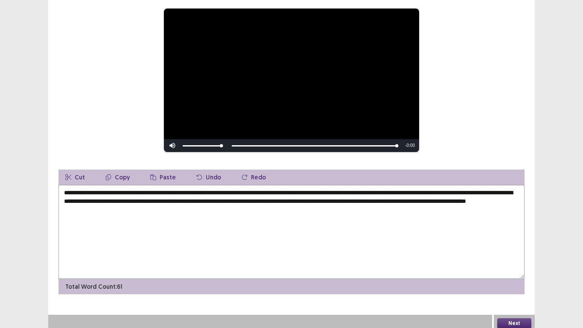
type textarea "**********"
click at [526, 273] on button "Next" at bounding box center [514, 323] width 34 height 10
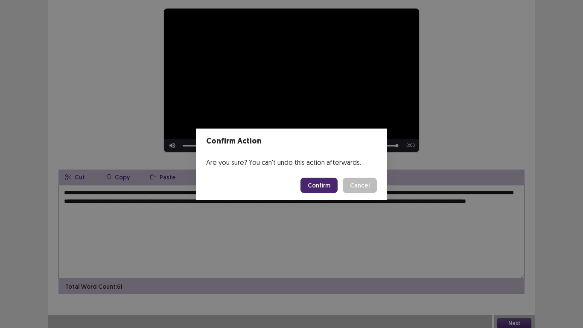
click at [329, 187] on button "Confirm" at bounding box center [319, 185] width 37 height 15
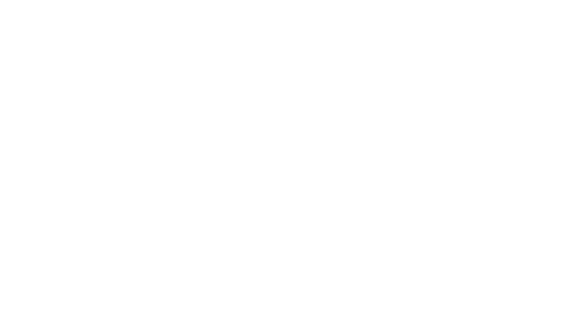
scroll to position [0, 0]
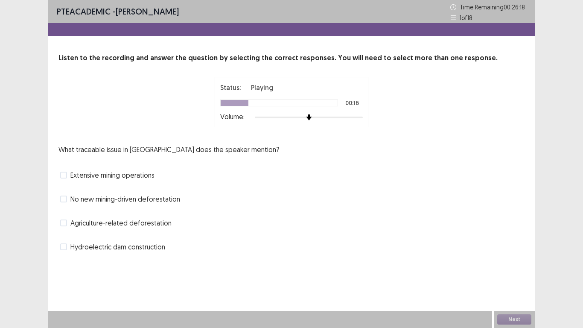
click at [63, 222] on span at bounding box center [63, 222] width 7 height 7
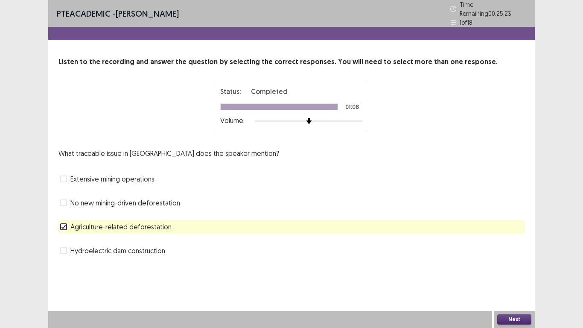
click at [513, 273] on button "Next" at bounding box center [514, 319] width 34 height 10
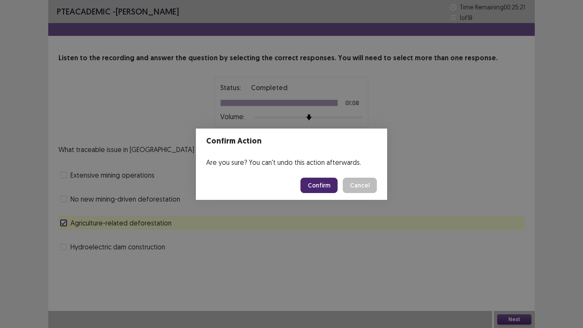
click at [322, 183] on button "Confirm" at bounding box center [319, 185] width 37 height 15
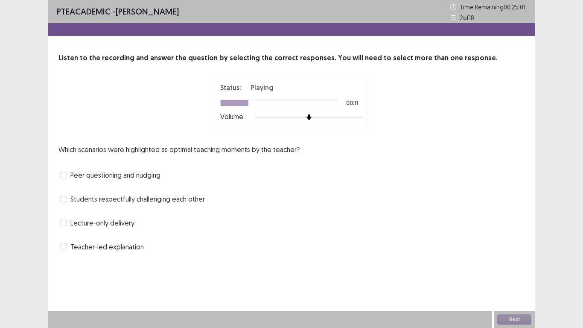
click at [66, 175] on span at bounding box center [63, 175] width 7 height 7
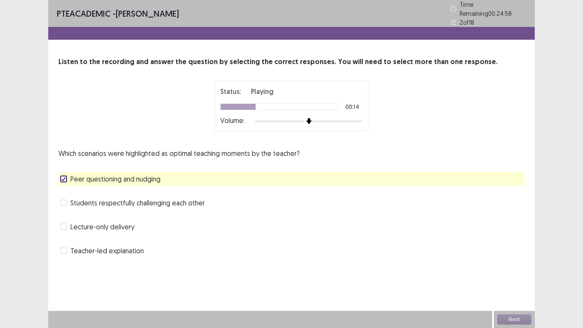
click at [62, 199] on span at bounding box center [63, 202] width 7 height 7
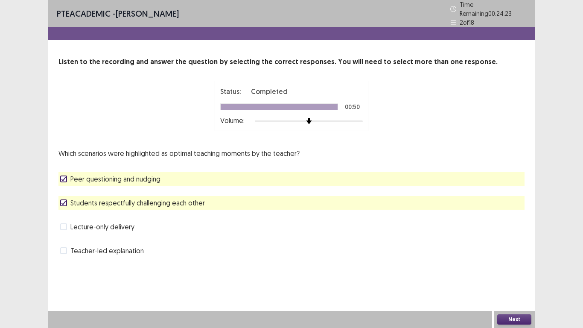
click at [519, 273] on button "Next" at bounding box center [514, 319] width 34 height 10
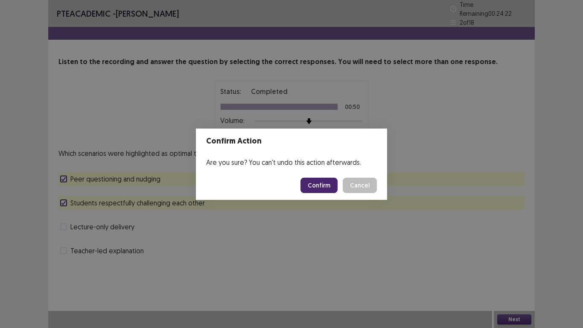
click at [323, 180] on button "Confirm" at bounding box center [319, 185] width 37 height 15
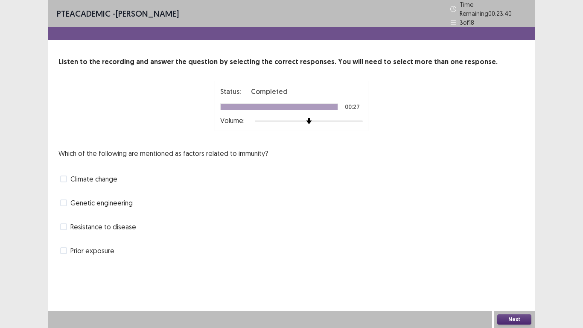
click at [62, 199] on span at bounding box center [63, 202] width 7 height 7
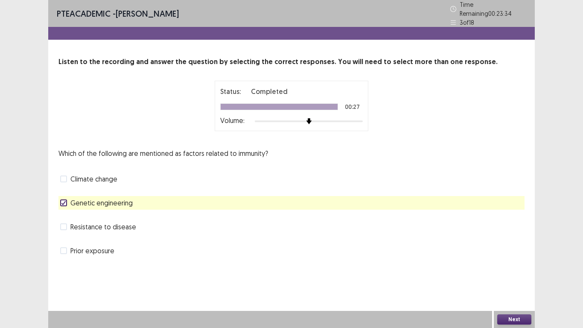
click at [63, 247] on span at bounding box center [63, 250] width 7 height 7
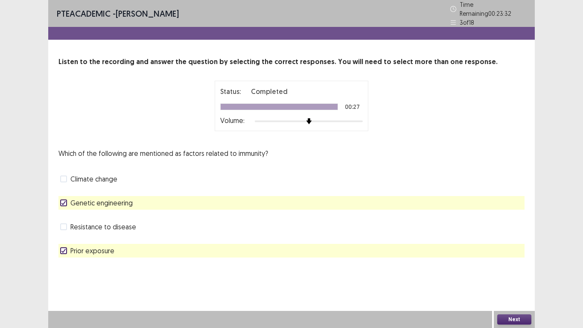
click at [512, 273] on button "Next" at bounding box center [514, 319] width 34 height 10
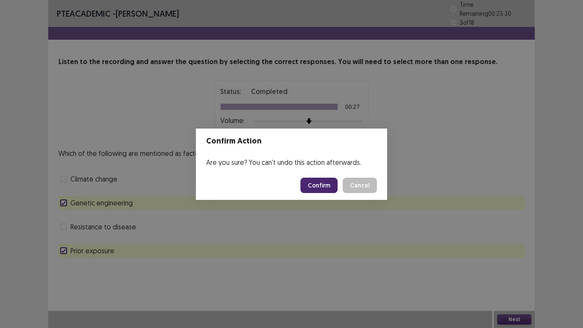
click at [333, 192] on button "Confirm" at bounding box center [319, 185] width 37 height 15
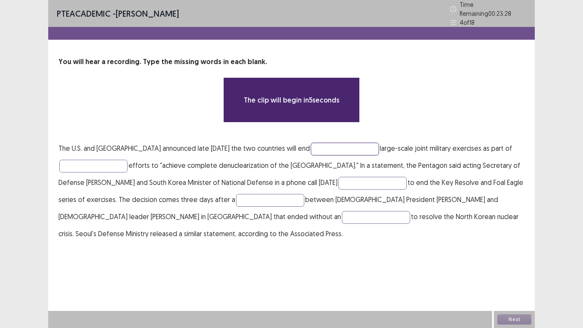
click at [311, 145] on input "text" at bounding box center [345, 149] width 68 height 13
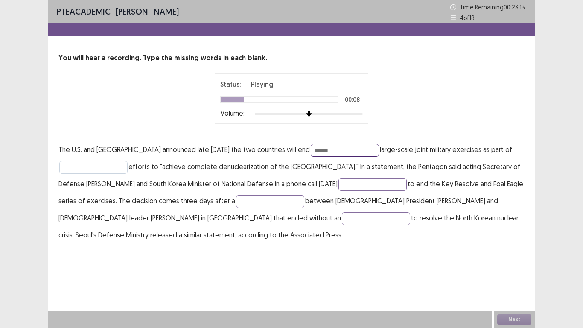
type input "******"
click at [92, 167] on input "text" at bounding box center [93, 167] width 68 height 13
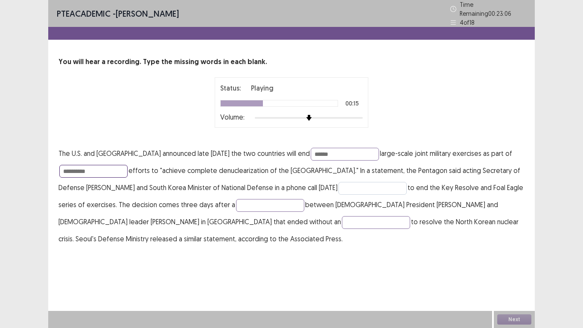
type input "**********"
click at [357, 185] on input "text" at bounding box center [373, 188] width 68 height 13
type input "*******"
click at [265, 204] on input "text" at bounding box center [270, 205] width 68 height 13
type input "******"
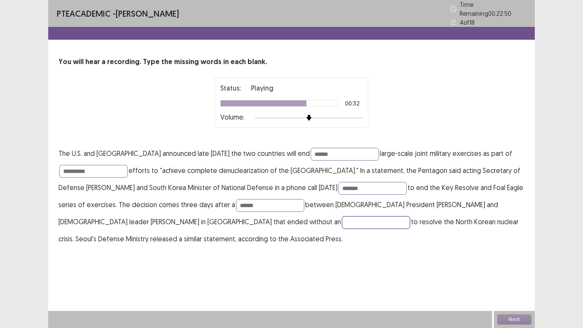
click at [342, 222] on input "text" at bounding box center [376, 222] width 68 height 13
type input "*********"
click at [315, 149] on input "******" at bounding box center [345, 154] width 68 height 13
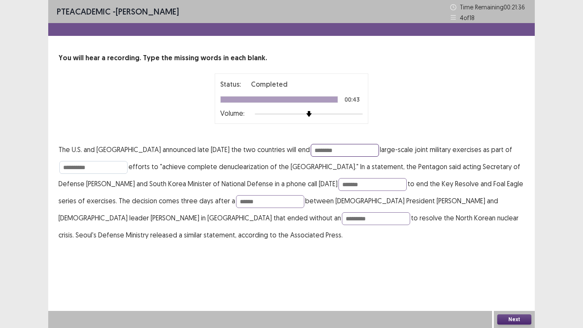
type input "********"
click at [111, 167] on input "**********" at bounding box center [93, 167] width 68 height 13
type input "*********"
click at [389, 186] on input "*******" at bounding box center [373, 184] width 68 height 13
click at [365, 184] on input "*******" at bounding box center [373, 184] width 68 height 13
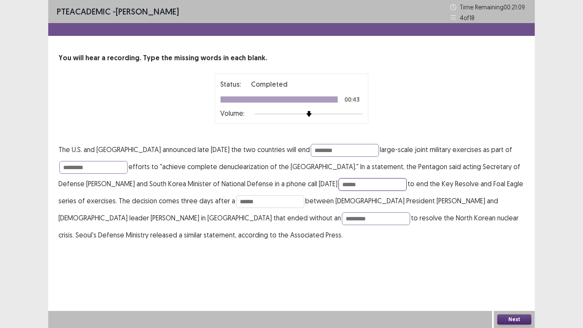
type input "******"
click at [298, 202] on input "******" at bounding box center [270, 201] width 68 height 13
click at [342, 221] on input "*********" at bounding box center [376, 218] width 68 height 13
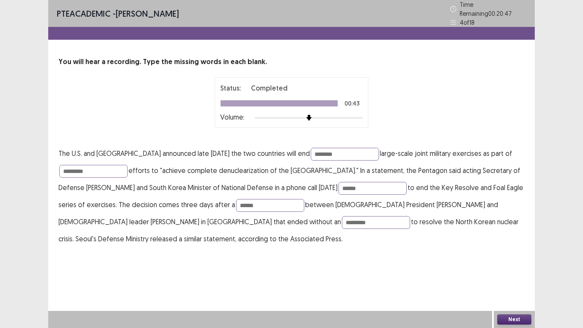
click at [524, 273] on button "Next" at bounding box center [514, 319] width 34 height 10
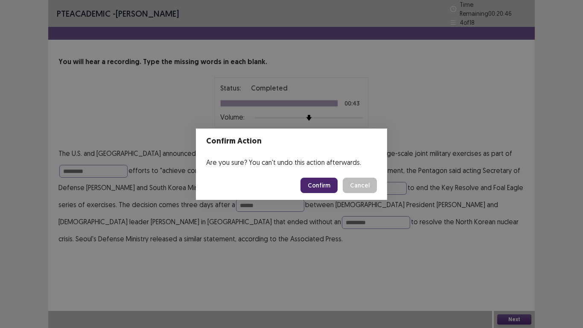
click at [323, 178] on button "Confirm" at bounding box center [319, 185] width 37 height 15
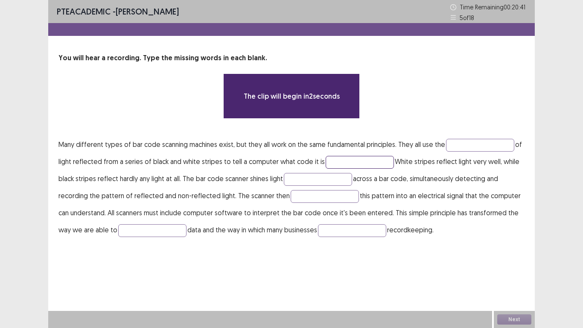
click at [345, 161] on input "text" at bounding box center [360, 162] width 68 height 13
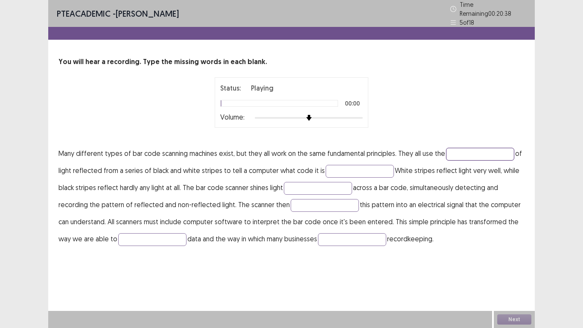
click at [460, 149] on input "text" at bounding box center [480, 154] width 68 height 13
click at [463, 152] on input "text" at bounding box center [480, 154] width 68 height 13
type input "*********"
click at [364, 167] on input "text" at bounding box center [360, 171] width 68 height 13
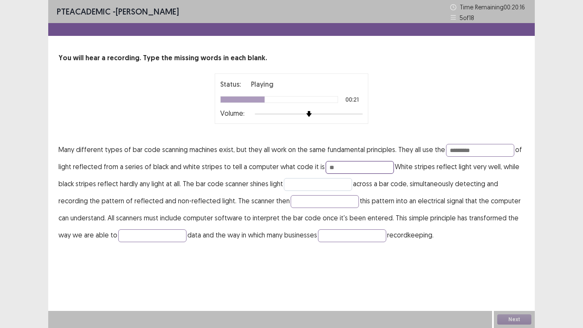
type input "**"
click at [325, 186] on input "text" at bounding box center [318, 184] width 68 height 13
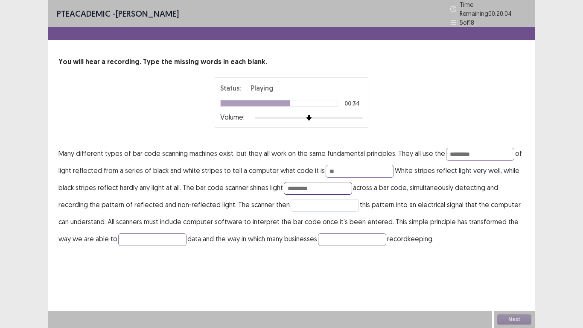
type input "*********"
click at [315, 203] on input "text" at bounding box center [325, 205] width 68 height 13
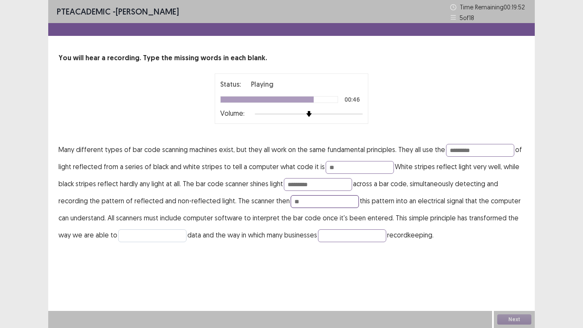
type input "*"
type input "*********"
click at [160, 230] on input "text" at bounding box center [152, 235] width 68 height 13
type input "****"
click at [336, 234] on input "text" at bounding box center [352, 235] width 68 height 13
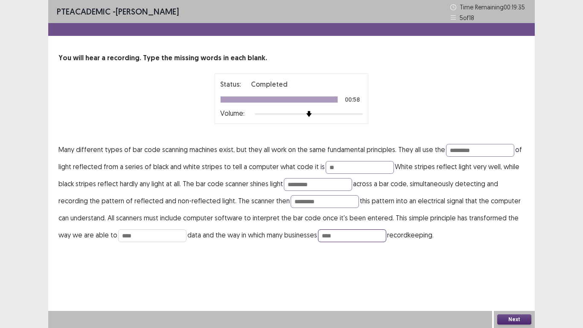
type input "****"
click at [148, 234] on input "****" at bounding box center [152, 235] width 68 height 13
click at [479, 149] on input "*********" at bounding box center [480, 150] width 68 height 13
type input "*"
type input "*********"
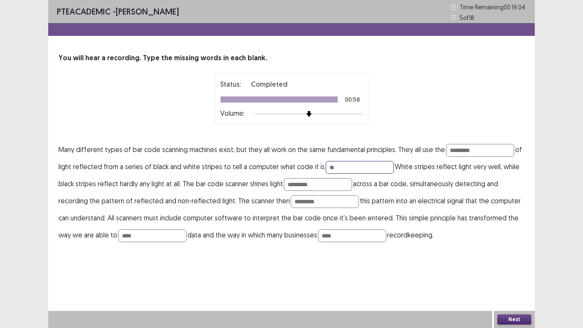
click at [366, 169] on input "**" at bounding box center [360, 167] width 68 height 13
click at [321, 204] on input "*********" at bounding box center [325, 201] width 68 height 13
type input "*********"
click at [160, 235] on input "****" at bounding box center [152, 235] width 68 height 13
type input "*********"
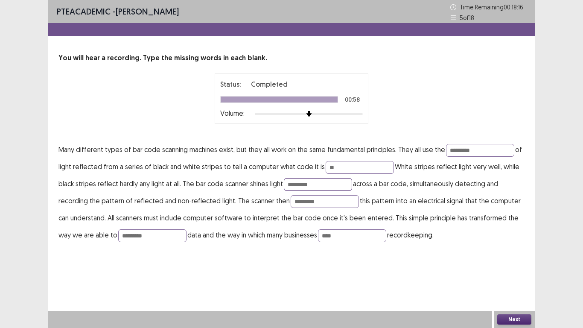
click at [320, 185] on input "*********" at bounding box center [318, 184] width 68 height 13
type input "********"
click at [511, 273] on button "Next" at bounding box center [514, 319] width 34 height 10
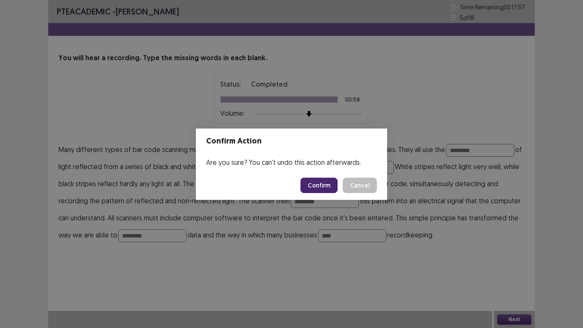
click at [329, 184] on button "Confirm" at bounding box center [319, 185] width 37 height 15
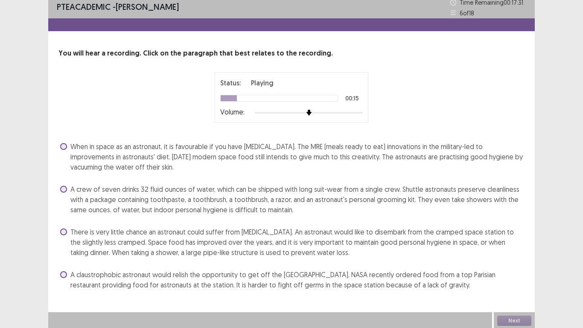
scroll to position [6, 0]
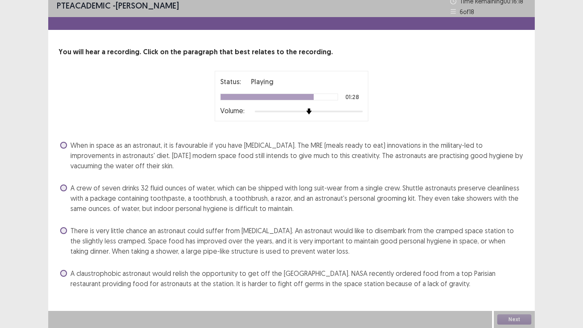
click at [66, 189] on span at bounding box center [63, 187] width 7 height 7
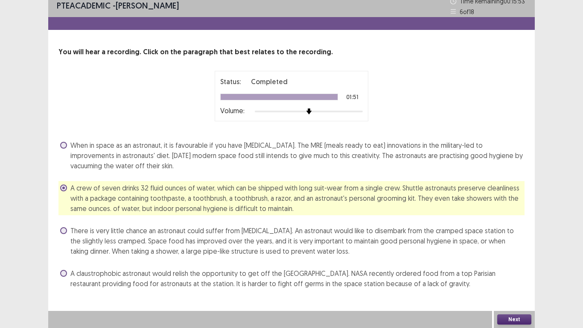
click at [520, 273] on button "Next" at bounding box center [514, 319] width 34 height 10
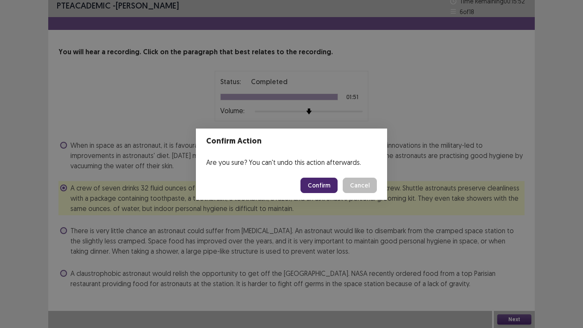
click at [327, 184] on button "Confirm" at bounding box center [319, 185] width 37 height 15
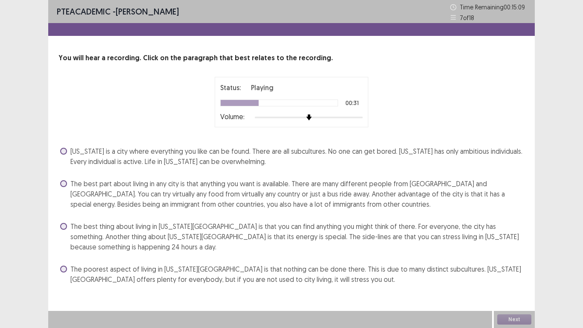
click at [64, 227] on span at bounding box center [63, 226] width 7 height 7
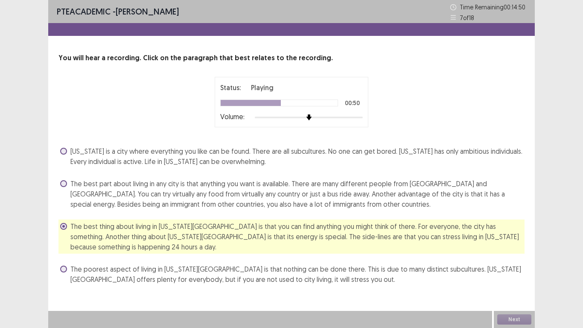
click at [64, 184] on span at bounding box center [63, 183] width 7 height 7
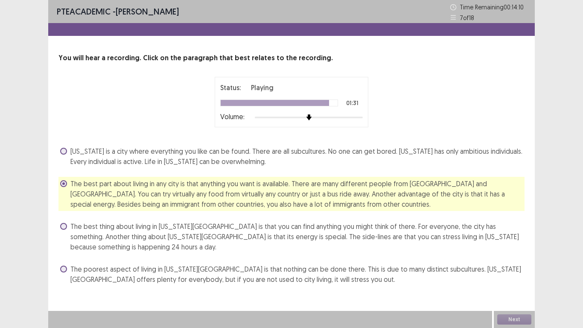
click at [64, 226] on span at bounding box center [63, 226] width 7 height 7
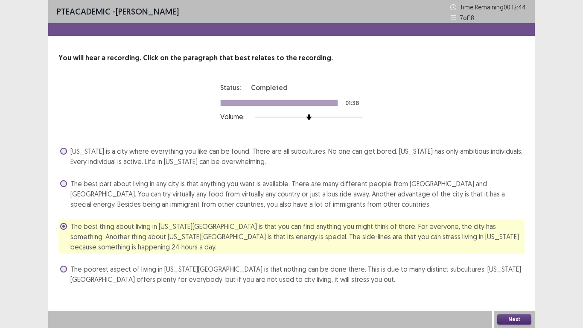
click at [64, 185] on span at bounding box center [63, 183] width 7 height 7
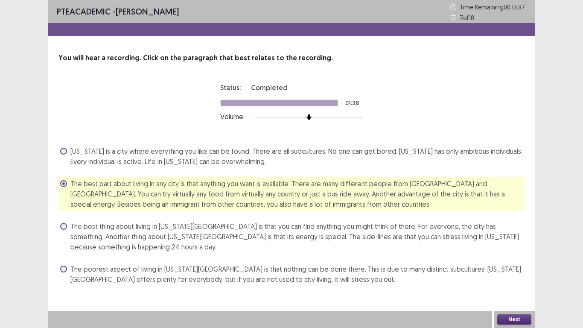
click at [507, 273] on div "Next" at bounding box center [514, 319] width 41 height 17
click at [514, 273] on button "Next" at bounding box center [514, 319] width 34 height 10
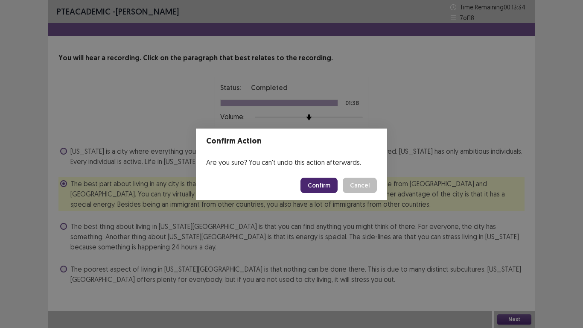
click at [314, 184] on button "Confirm" at bounding box center [319, 185] width 37 height 15
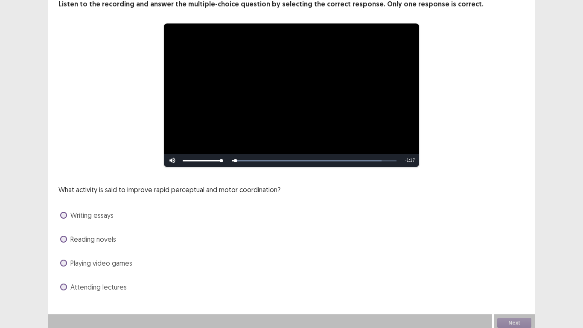
scroll to position [57, 0]
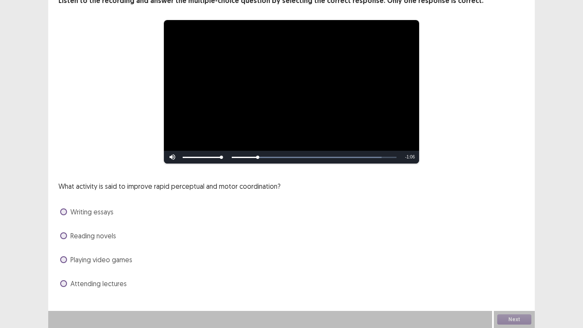
click at [64, 259] on span at bounding box center [63, 259] width 7 height 7
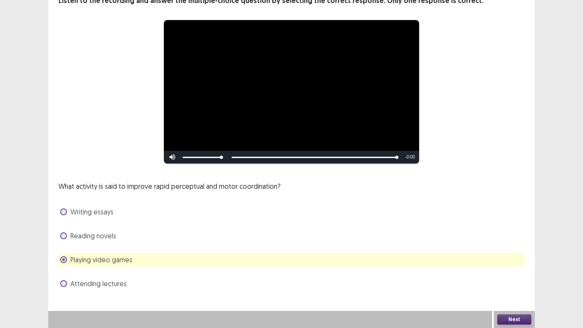
click at [521, 273] on button "Next" at bounding box center [514, 319] width 34 height 10
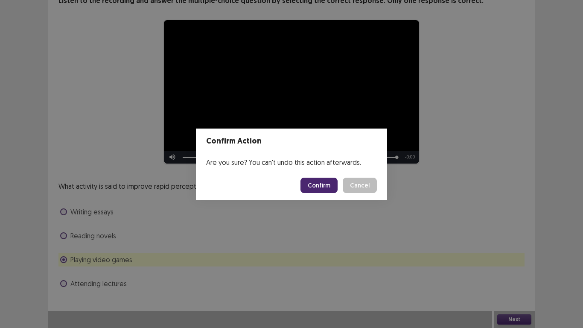
click at [323, 187] on button "Confirm" at bounding box center [319, 185] width 37 height 15
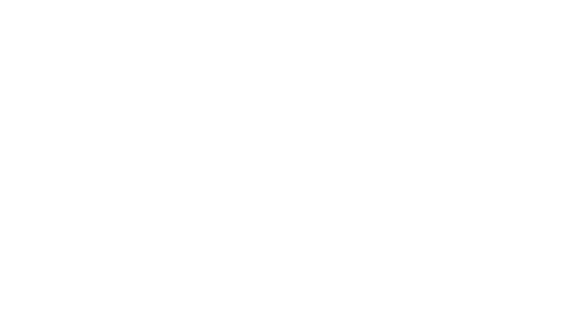
scroll to position [0, 0]
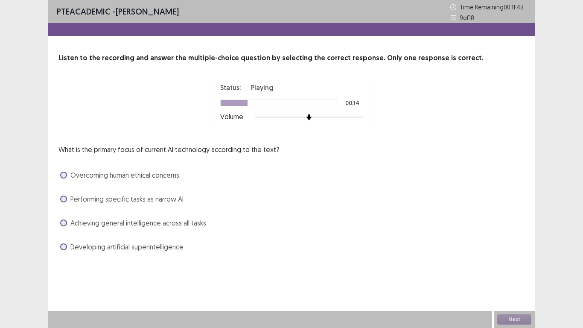
click at [62, 200] on span at bounding box center [63, 199] width 7 height 7
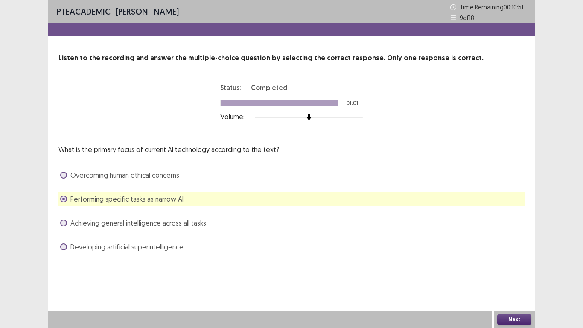
click at [508, 273] on button "Next" at bounding box center [514, 319] width 34 height 10
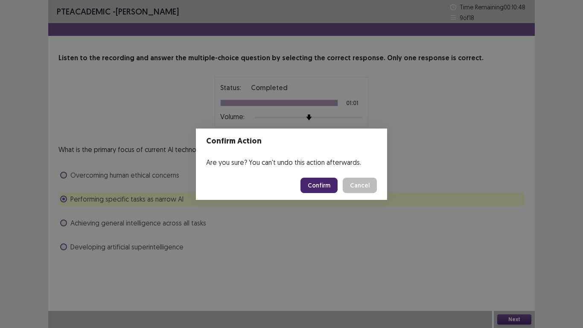
click at [322, 182] on button "Confirm" at bounding box center [319, 185] width 37 height 15
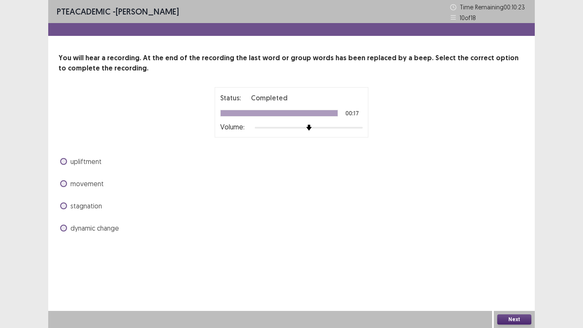
click at [65, 228] on span at bounding box center [63, 228] width 7 height 7
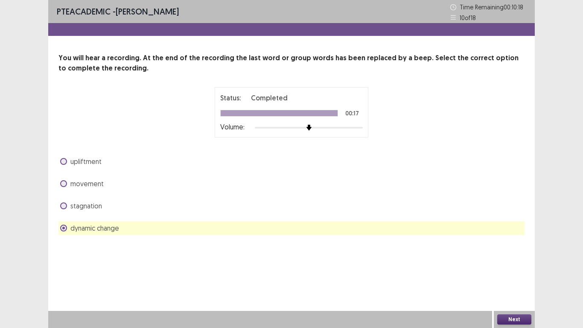
click at [516, 273] on button "Next" at bounding box center [514, 319] width 34 height 10
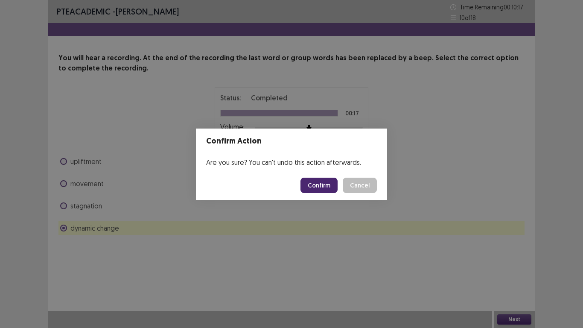
click at [327, 187] on button "Confirm" at bounding box center [319, 185] width 37 height 15
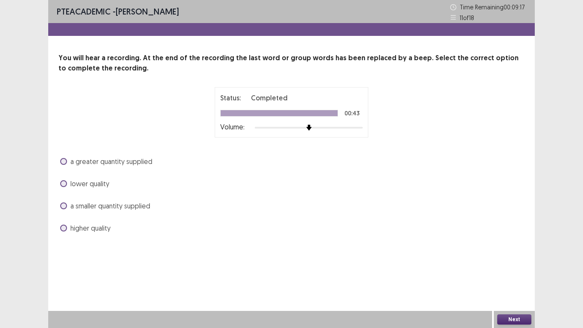
click at [65, 162] on span at bounding box center [63, 161] width 7 height 7
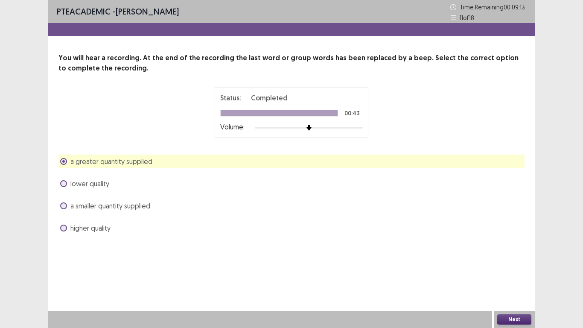
click at [517, 273] on button "Next" at bounding box center [514, 319] width 34 height 10
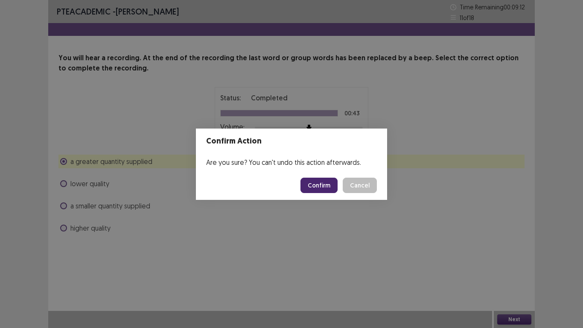
click at [321, 182] on button "Confirm" at bounding box center [319, 185] width 37 height 15
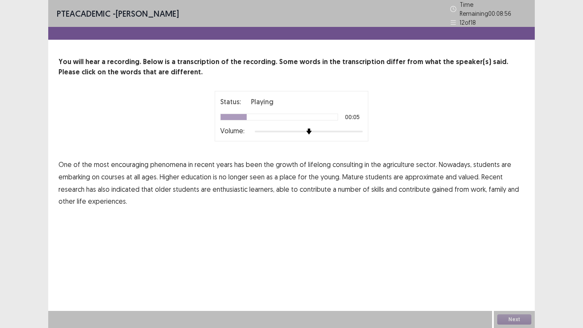
click at [350, 160] on span "consulting" at bounding box center [348, 164] width 30 height 10
click at [397, 161] on span "agriculture" at bounding box center [399, 164] width 32 height 10
click at [412, 187] on span "contribute" at bounding box center [415, 189] width 32 height 10
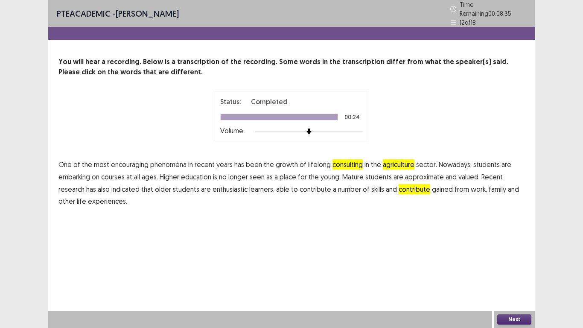
click at [520, 273] on button "Next" at bounding box center [514, 319] width 34 height 10
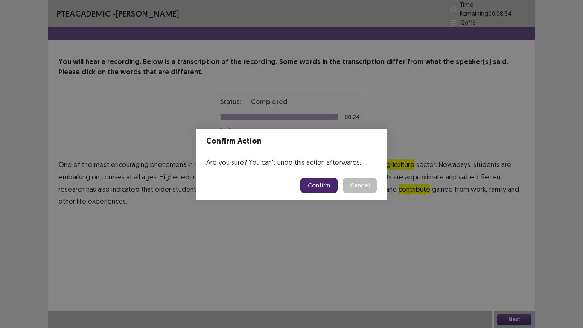
click at [329, 185] on button "Confirm" at bounding box center [319, 185] width 37 height 15
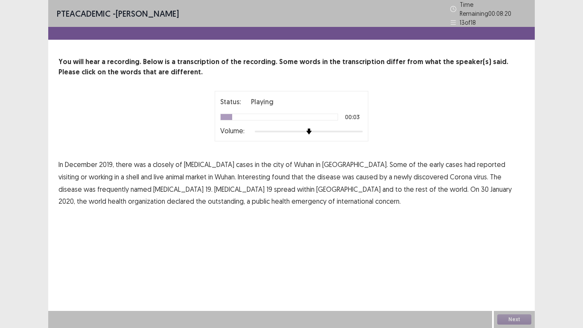
click at [165, 161] on span "closely" at bounding box center [163, 164] width 21 height 10
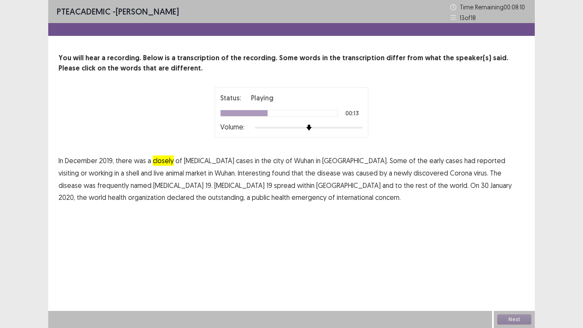
drag, startPoint x: 513, startPoint y: 161, endPoint x: 487, endPoint y: 165, distance: 25.8
click at [139, 168] on span "shell" at bounding box center [132, 173] width 13 height 10
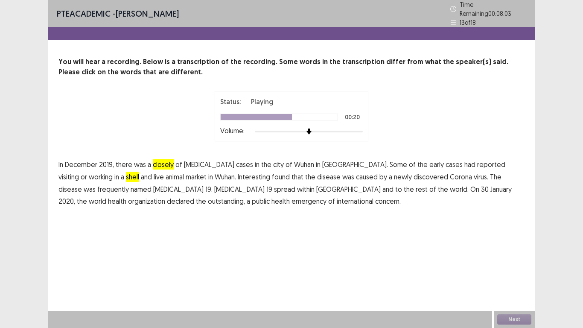
click at [129, 184] on span "frequently" at bounding box center [113, 189] width 32 height 10
click at [245, 196] on span "outstanding," at bounding box center [226, 201] width 37 height 10
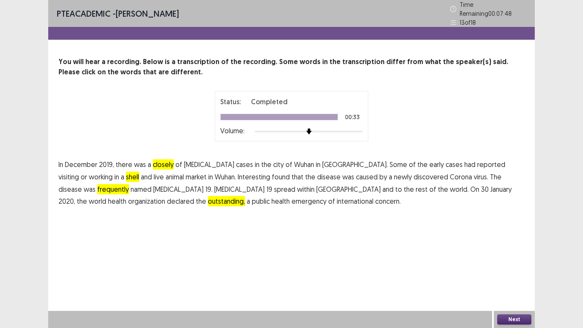
click at [507, 273] on button "Next" at bounding box center [514, 319] width 34 height 10
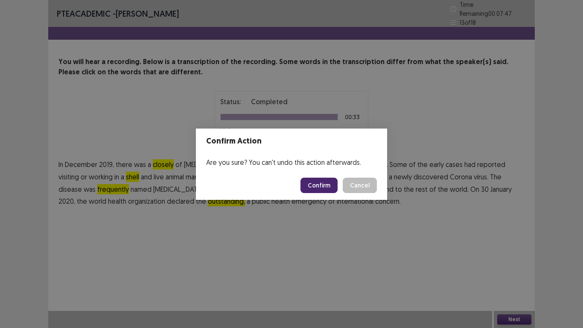
click at [330, 187] on button "Confirm" at bounding box center [319, 185] width 37 height 15
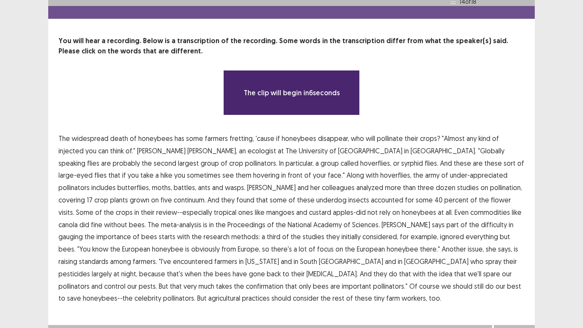
scroll to position [31, 0]
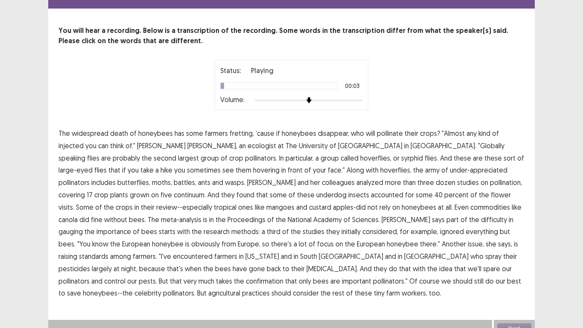
click at [240, 129] on span "fretting," at bounding box center [242, 133] width 24 height 10
click at [234, 129] on span "fretting," at bounding box center [242, 133] width 24 height 10
click at [84, 140] on span "injected" at bounding box center [70, 145] width 25 height 10
click at [140, 153] on span "probably" at bounding box center [126, 158] width 27 height 10
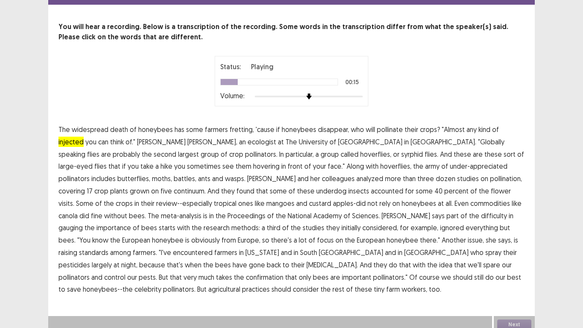
click at [99, 149] on span "flies" at bounding box center [93, 154] width 12 height 10
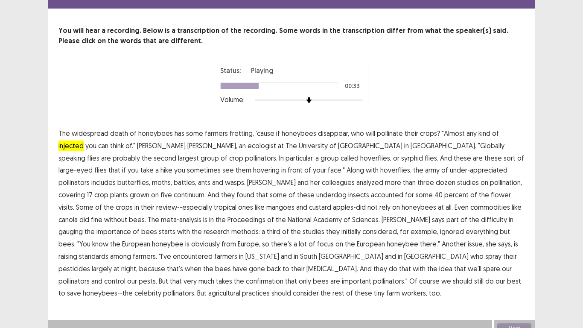
click at [356, 180] on span "analyzed" at bounding box center [369, 182] width 27 height 10
click at [206, 190] on span "continuum." at bounding box center [190, 195] width 32 height 10
click at [356, 179] on span "analyzed" at bounding box center [369, 182] width 27 height 10
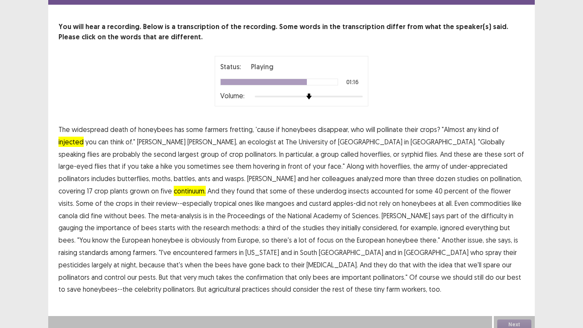
click at [213, 247] on span "encountered" at bounding box center [193, 252] width 40 height 10
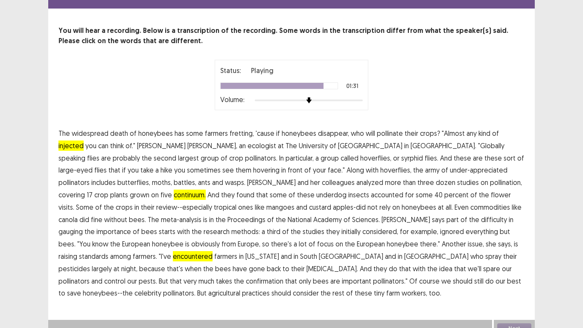
click at [283, 273] on span "confirmation" at bounding box center [265, 281] width 38 height 10
click at [524, 273] on button "Next" at bounding box center [514, 328] width 34 height 10
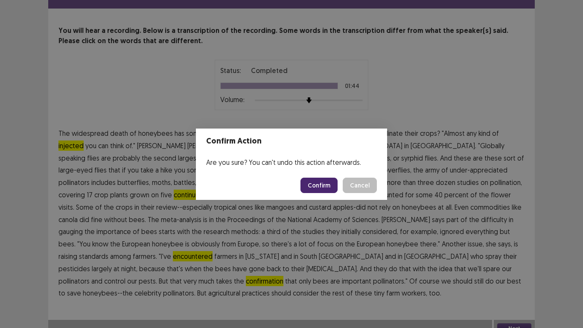
click at [319, 184] on button "Confirm" at bounding box center [319, 185] width 37 height 15
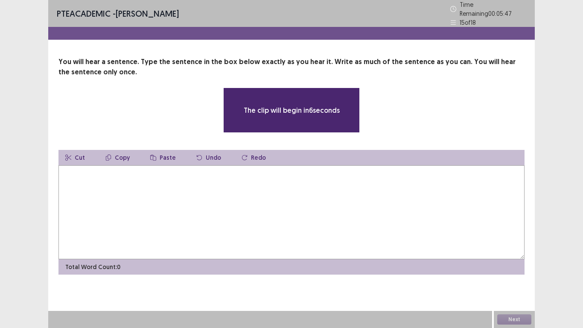
click at [286, 192] on textarea at bounding box center [291, 212] width 466 height 94
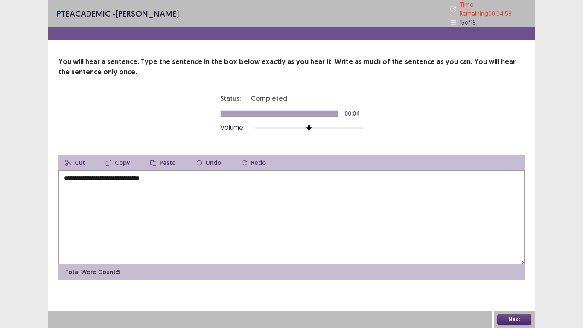
click at [65, 175] on textarea "**********" at bounding box center [291, 217] width 466 height 94
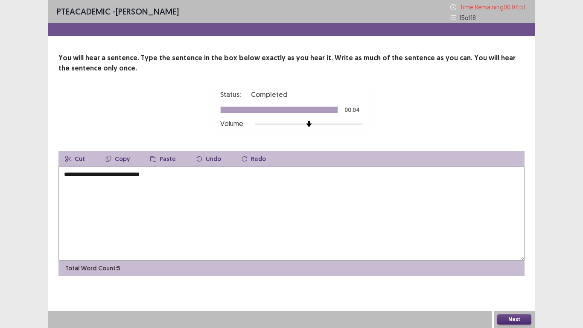
click at [126, 175] on textarea "**********" at bounding box center [291, 214] width 466 height 94
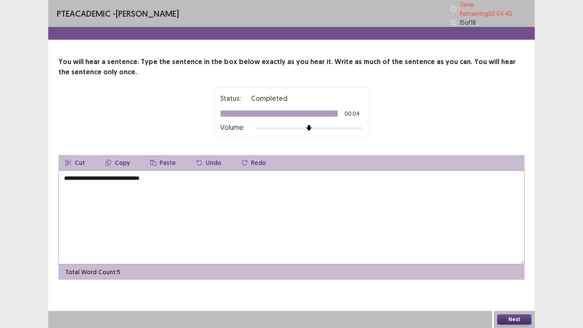
click at [97, 175] on textarea "**********" at bounding box center [291, 217] width 466 height 94
click at [121, 175] on textarea "**********" at bounding box center [291, 217] width 466 height 94
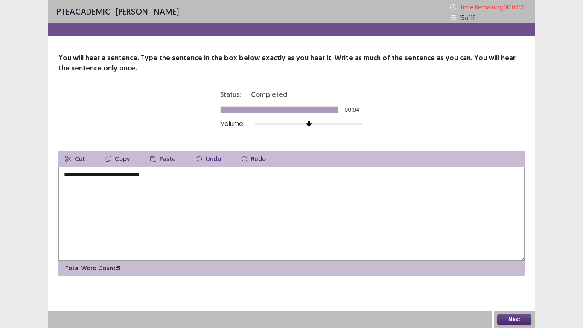
click at [169, 178] on textarea "**********" at bounding box center [291, 214] width 466 height 94
click at [158, 175] on textarea "**********" at bounding box center [291, 214] width 466 height 94
click at [178, 176] on textarea "**********" at bounding box center [291, 214] width 466 height 94
type textarea "**********"
click at [526, 273] on button "Next" at bounding box center [514, 319] width 34 height 10
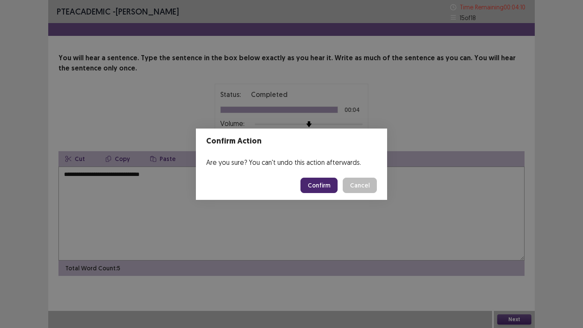
click at [322, 182] on button "Confirm" at bounding box center [319, 185] width 37 height 15
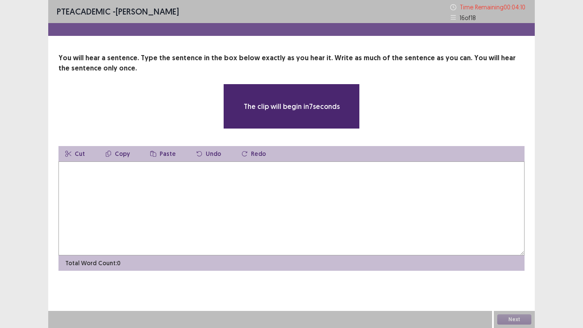
click at [182, 199] on textarea at bounding box center [291, 208] width 466 height 94
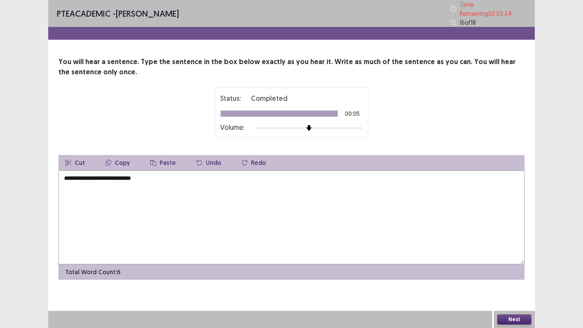
click at [91, 174] on textarea "**********" at bounding box center [291, 217] width 466 height 94
click at [66, 175] on textarea "**********" at bounding box center [291, 217] width 466 height 94
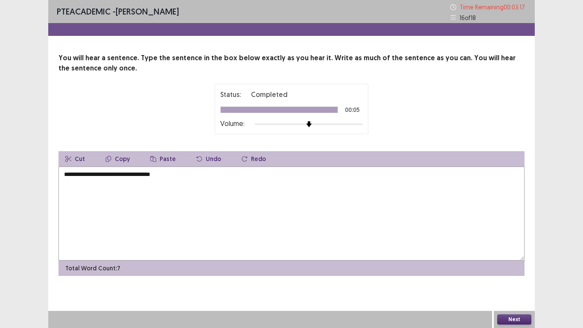
click at [159, 175] on textarea "**********" at bounding box center [291, 214] width 466 height 94
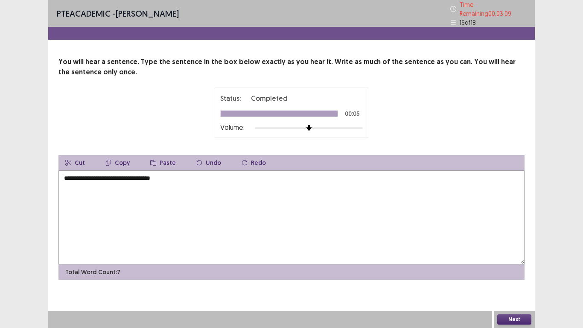
click at [127, 175] on textarea "**********" at bounding box center [291, 217] width 466 height 94
click at [158, 175] on textarea "**********" at bounding box center [291, 217] width 466 height 94
click at [146, 175] on textarea "**********" at bounding box center [291, 217] width 466 height 94
click at [152, 173] on textarea "**********" at bounding box center [291, 217] width 466 height 94
click at [189, 175] on textarea "**********" at bounding box center [291, 217] width 466 height 94
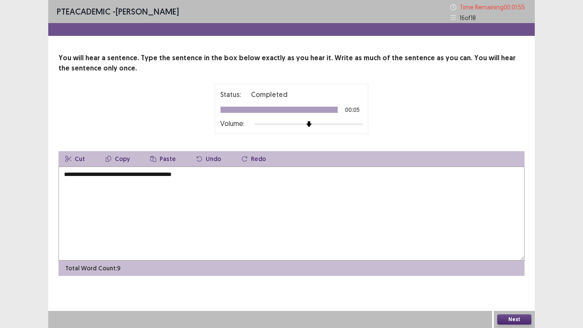
type textarea "**********"
click at [515, 273] on button "Next" at bounding box center [514, 319] width 34 height 10
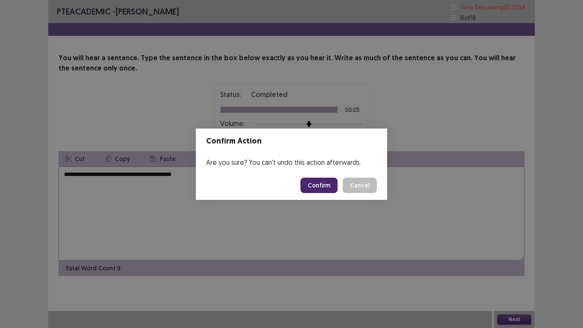
click at [320, 183] on button "Confirm" at bounding box center [319, 185] width 37 height 15
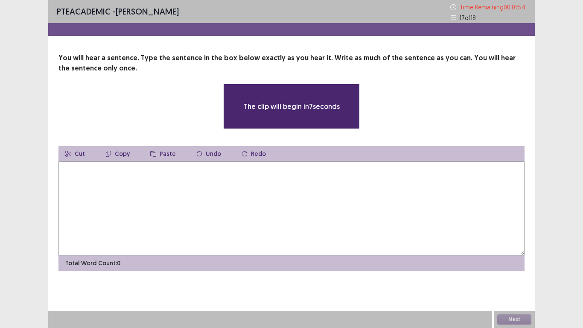
click at [231, 202] on textarea at bounding box center [291, 208] width 466 height 94
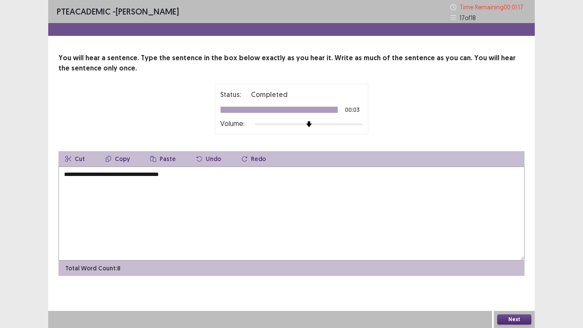
click at [121, 174] on textarea "**********" at bounding box center [291, 214] width 466 height 94
click at [155, 175] on textarea "**********" at bounding box center [291, 214] width 466 height 94
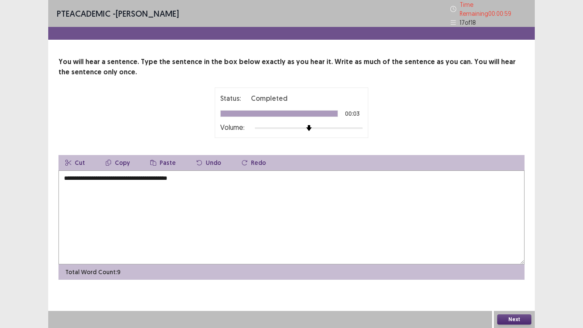
click at [108, 175] on textarea "**********" at bounding box center [291, 217] width 466 height 94
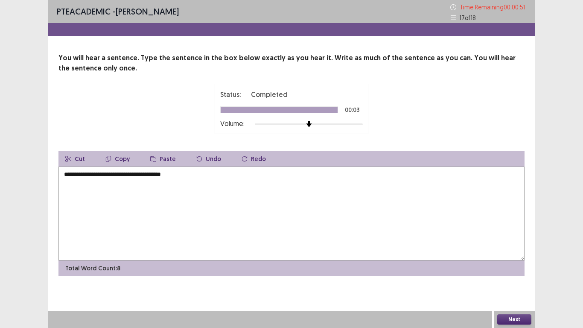
click at [172, 173] on textarea "**********" at bounding box center [291, 214] width 466 height 94
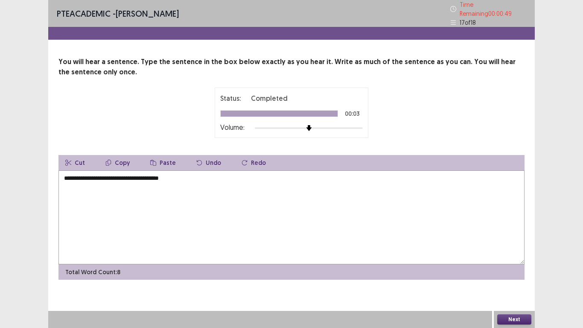
click at [187, 175] on textarea "**********" at bounding box center [291, 217] width 466 height 94
click at [136, 174] on textarea "**********" at bounding box center [291, 217] width 466 height 94
click at [120, 175] on textarea "**********" at bounding box center [291, 217] width 466 height 94
click at [194, 178] on textarea "**********" at bounding box center [291, 217] width 466 height 94
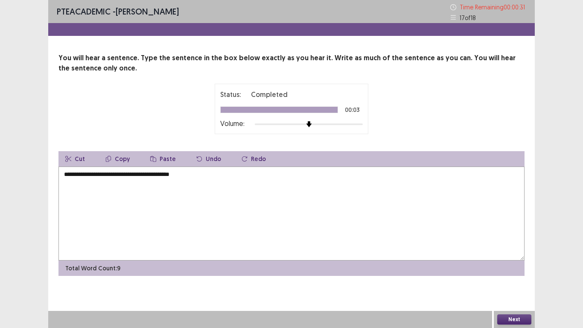
type textarea "**********"
click at [509, 273] on button "Next" at bounding box center [514, 319] width 34 height 10
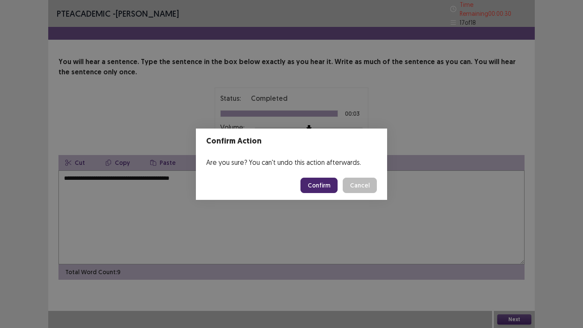
click at [325, 188] on button "Confirm" at bounding box center [319, 185] width 37 height 15
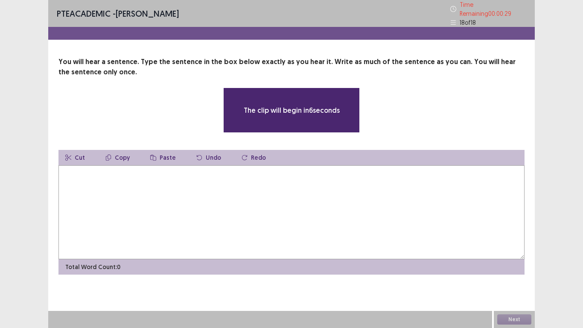
click at [325, 188] on textarea at bounding box center [291, 212] width 466 height 94
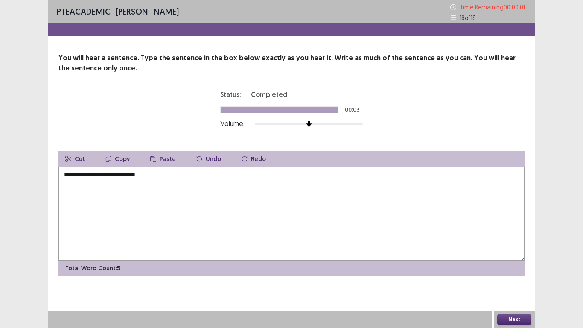
click at [65, 176] on textarea "**********" at bounding box center [291, 214] width 466 height 94
type textarea "**********"
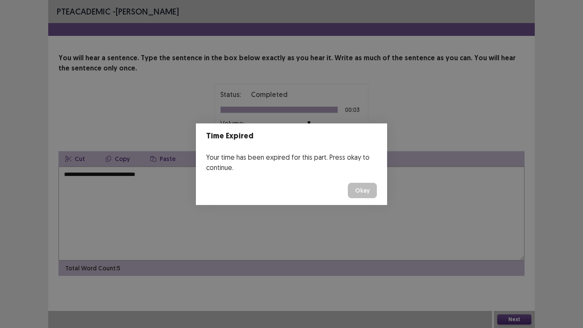
click at [362, 189] on button "Okay" at bounding box center [362, 190] width 29 height 15
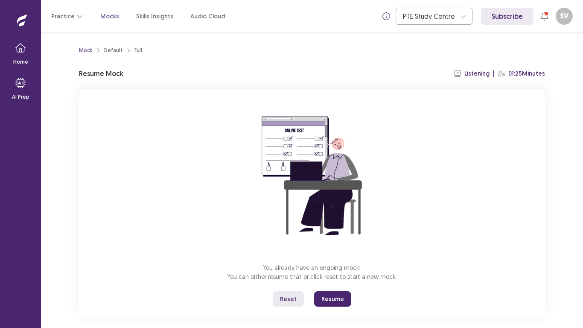
click at [336, 273] on button "Resume" at bounding box center [332, 298] width 37 height 15
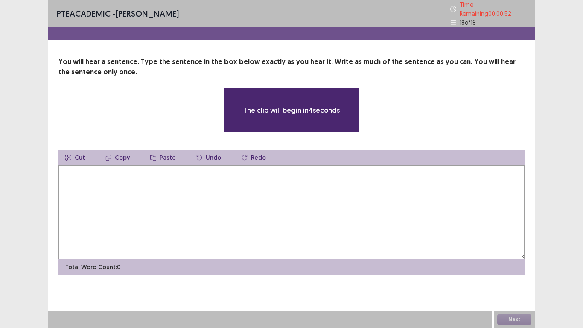
click at [298, 199] on textarea at bounding box center [291, 212] width 466 height 94
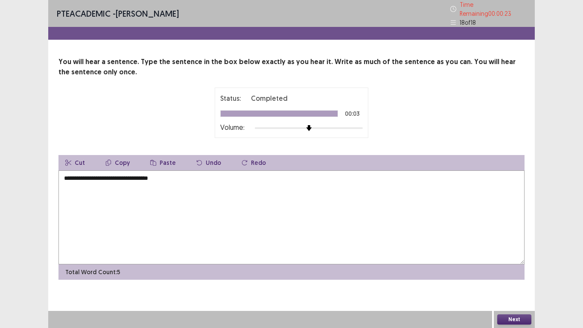
click at [112, 175] on textarea "**********" at bounding box center [291, 217] width 466 height 94
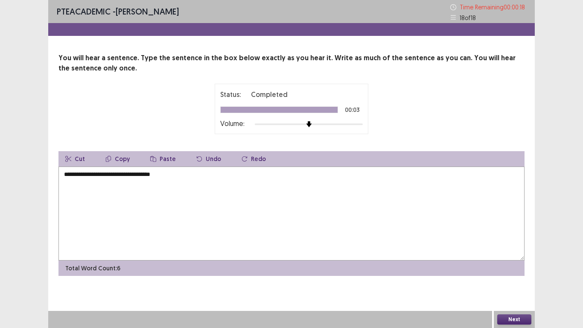
type textarea "**********"
click at [517, 273] on button "Next" at bounding box center [514, 319] width 34 height 10
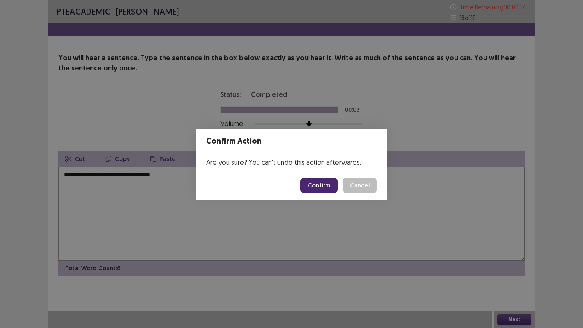
click at [321, 187] on button "Confirm" at bounding box center [319, 185] width 37 height 15
